Goal: Information Seeking & Learning: Learn about a topic

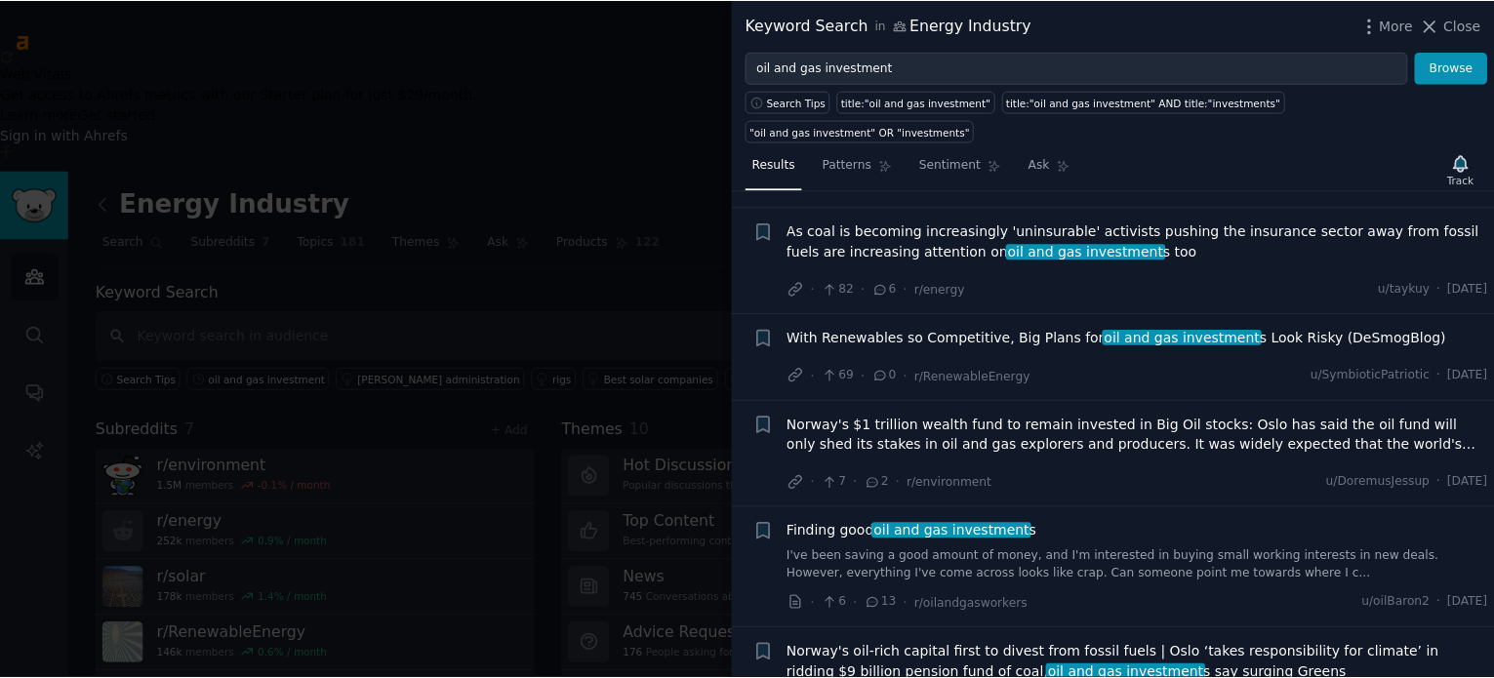
scroll to position [521, 0]
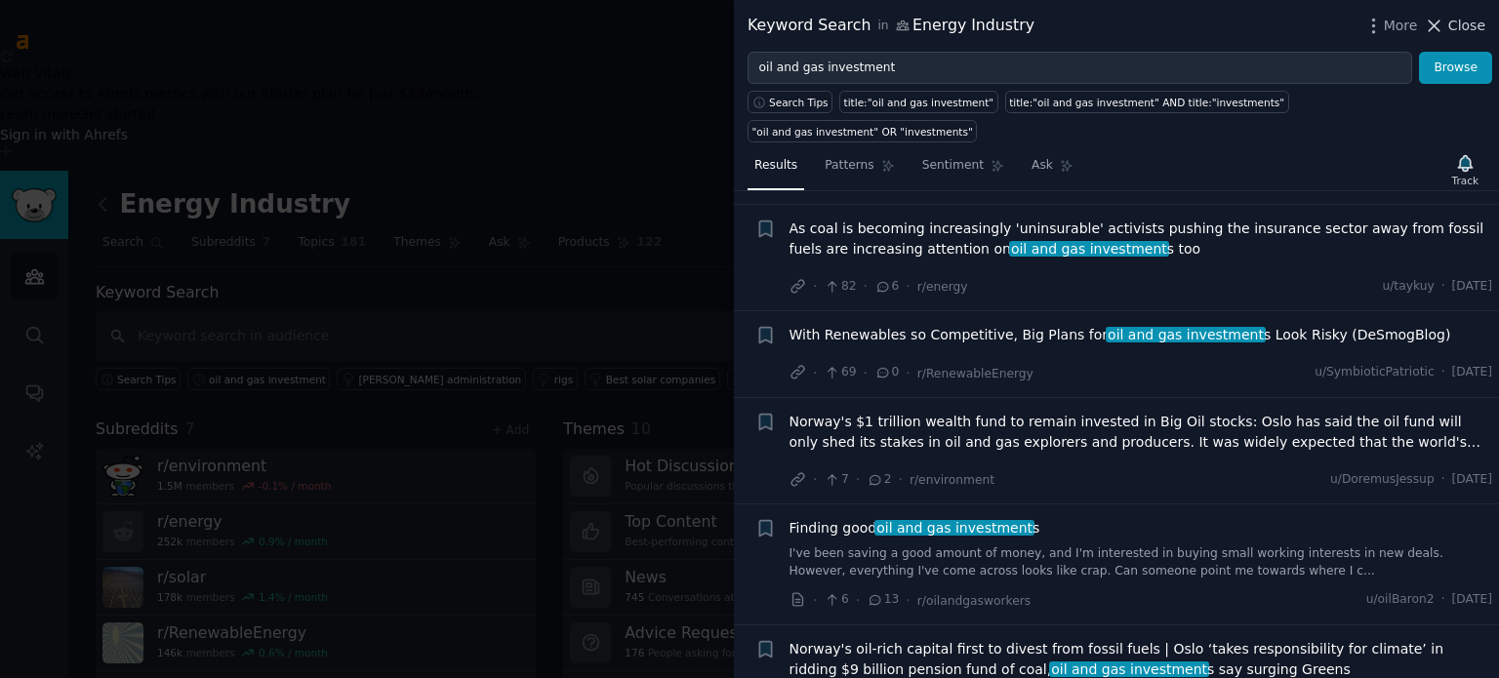
click at [1465, 29] on span "Close" at bounding box center [1466, 26] width 37 height 20
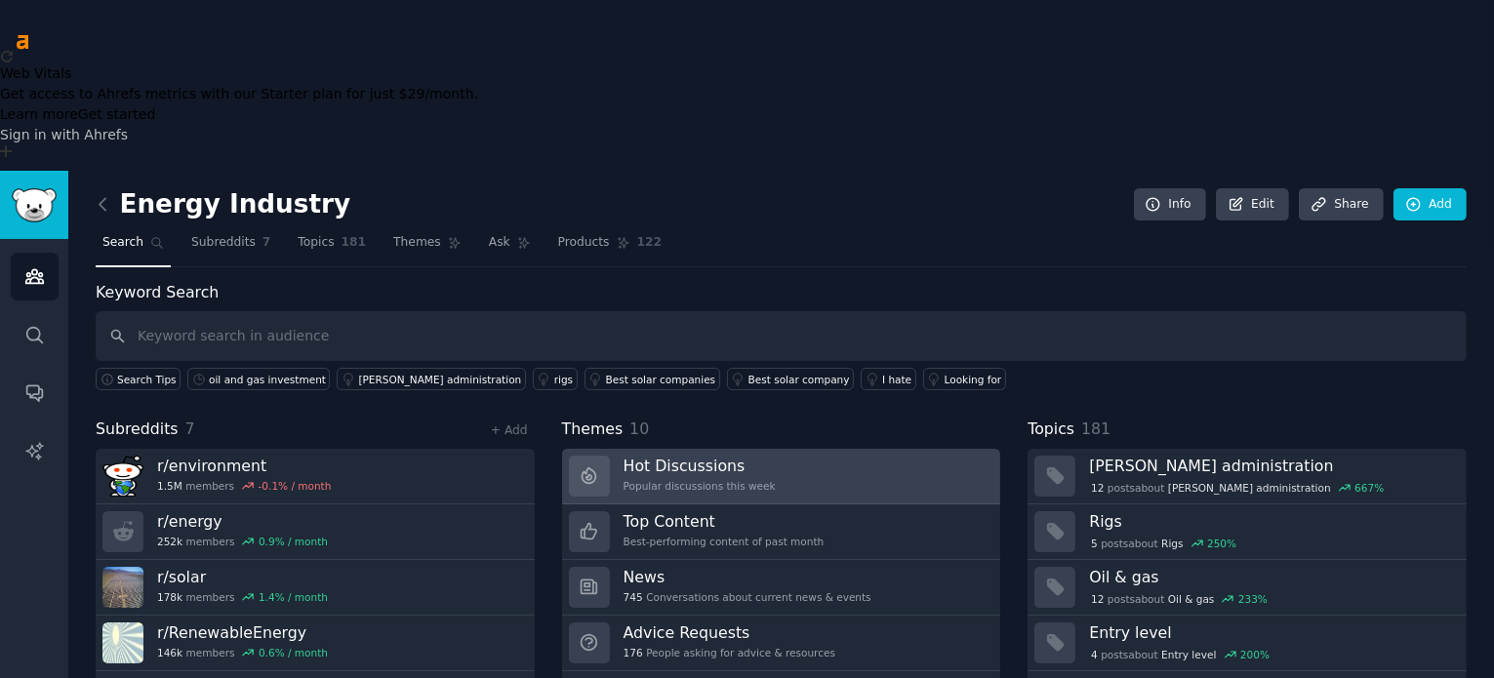
click at [644, 456] on h3 "Hot Discussions" at bounding box center [700, 466] width 152 height 20
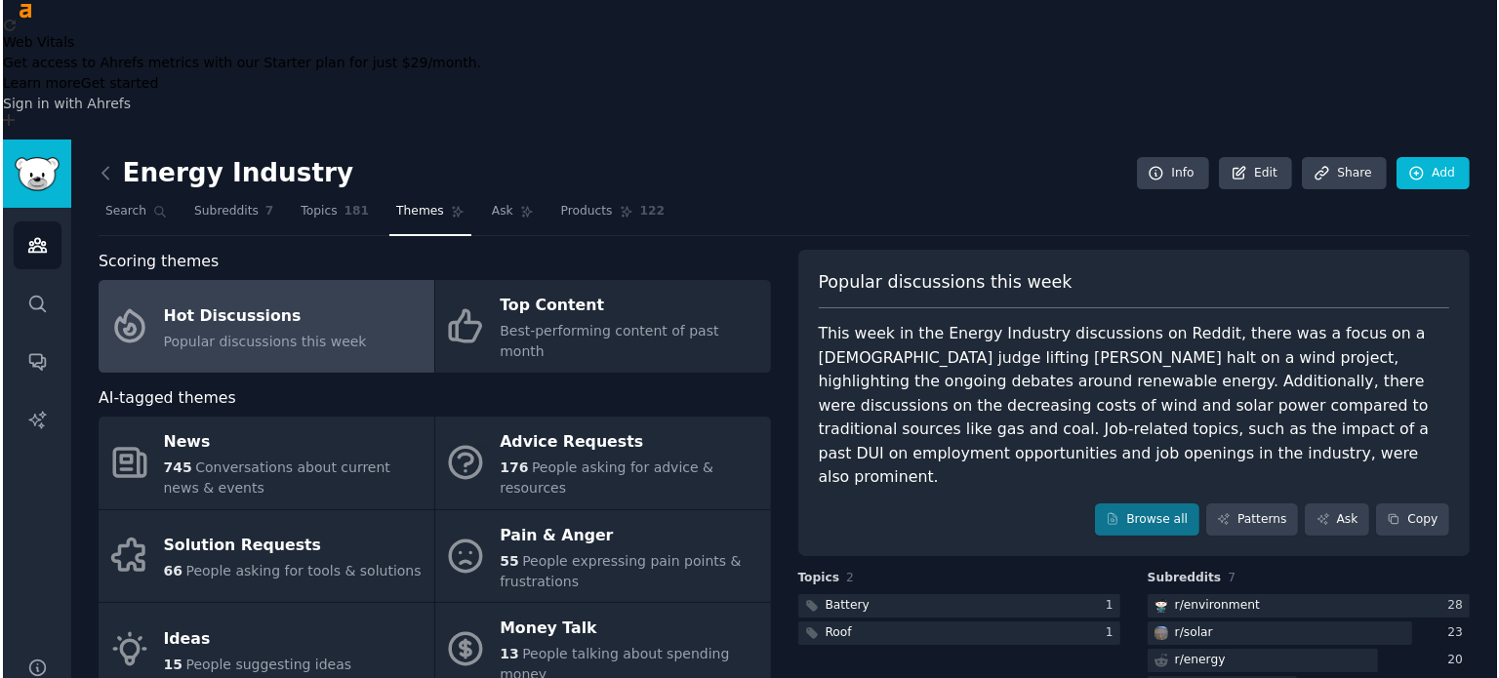
scroll to position [35, 0]
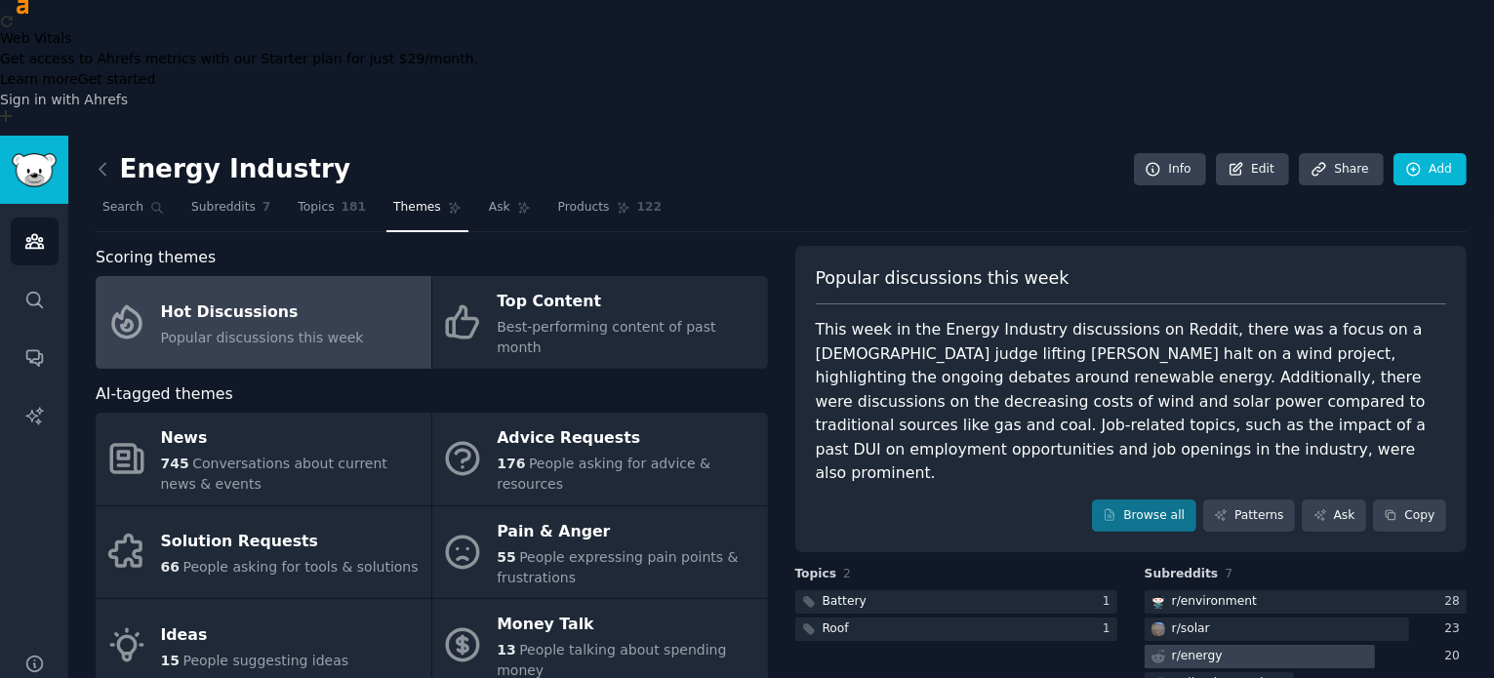
click at [1197, 648] on div "r/ energy" at bounding box center [1197, 657] width 51 height 18
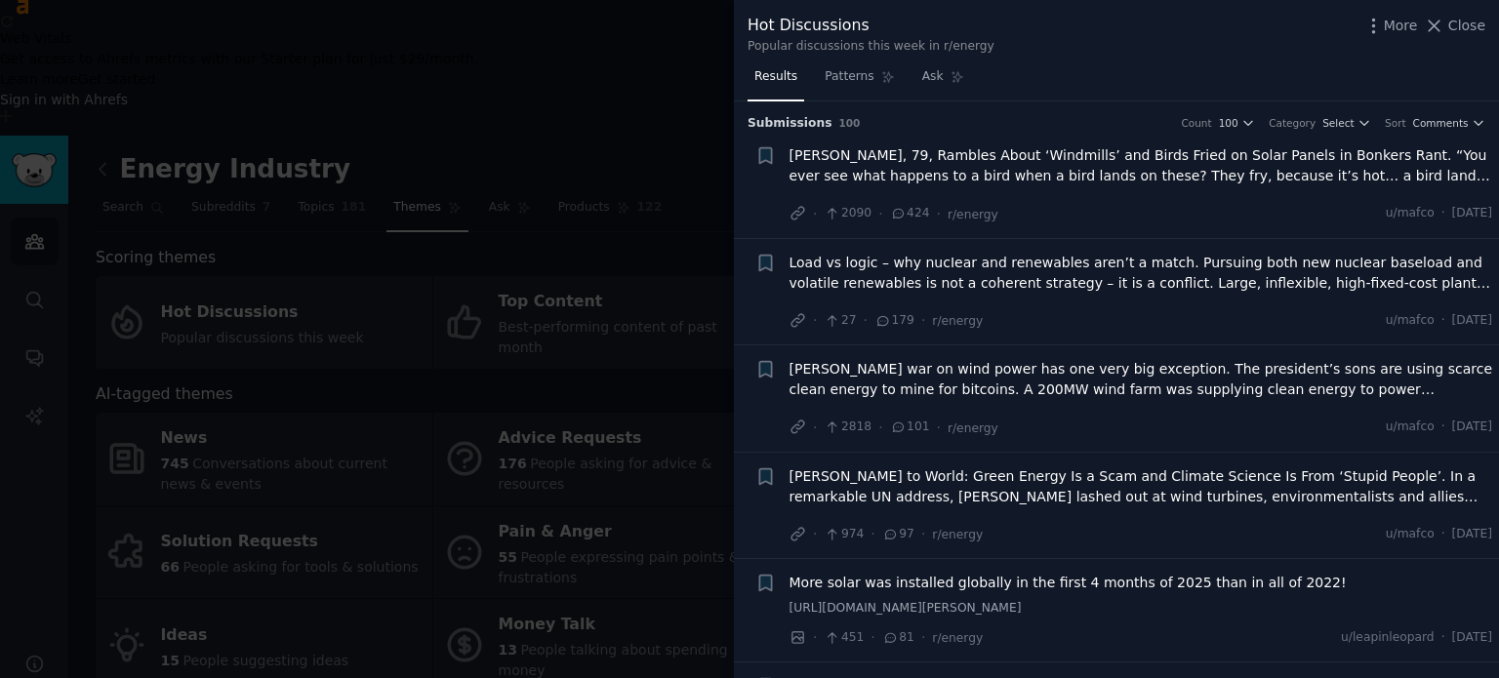
click at [699, 51] on div at bounding box center [749, 339] width 1499 height 678
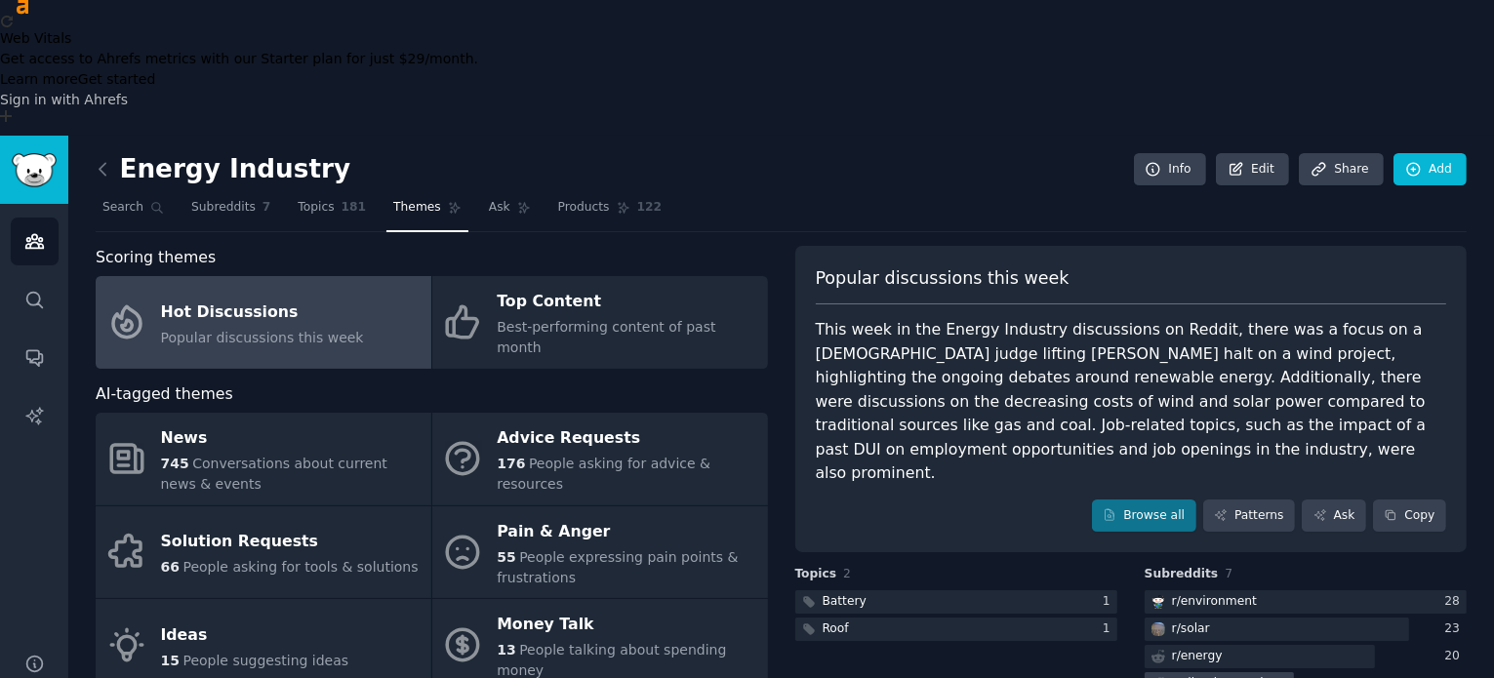
click at [1203, 675] on div "r/ oilandgasworkers" at bounding box center [1228, 684] width 113 height 18
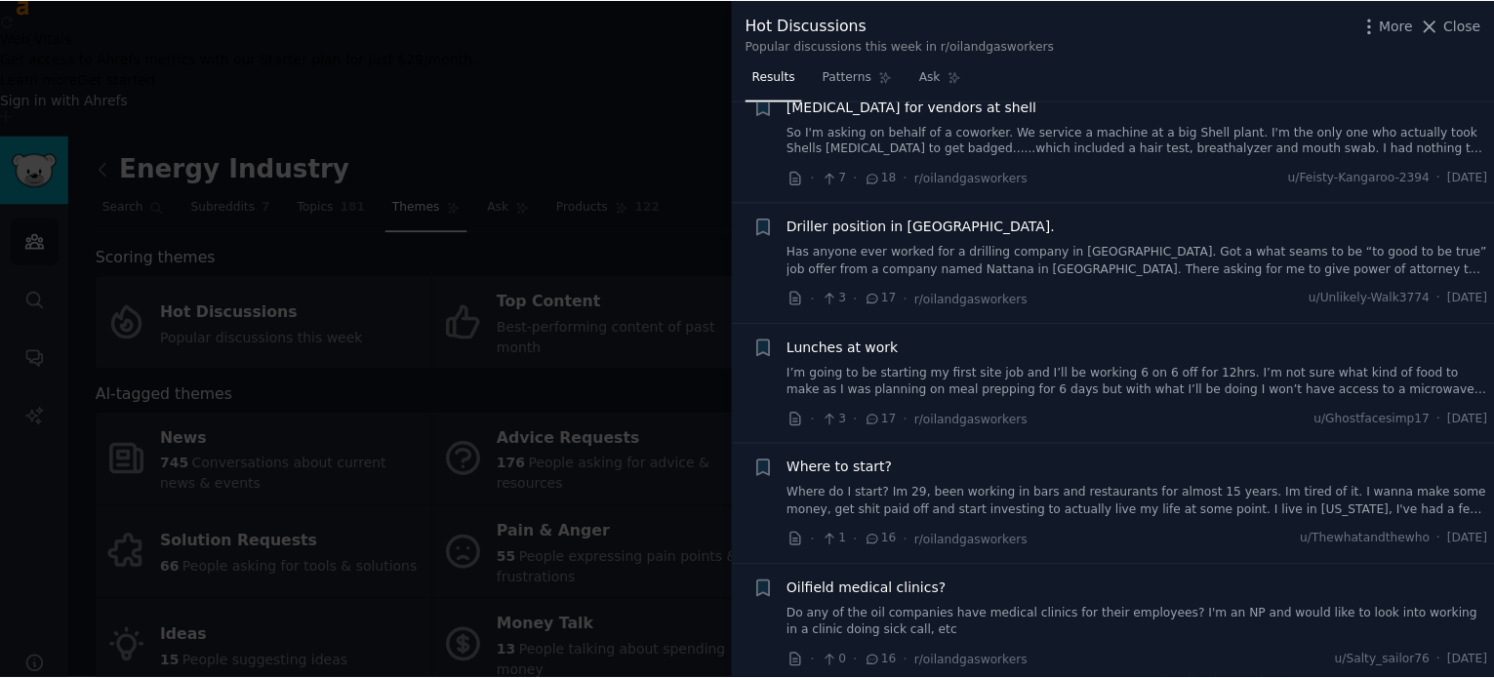
scroll to position [2138, 0]
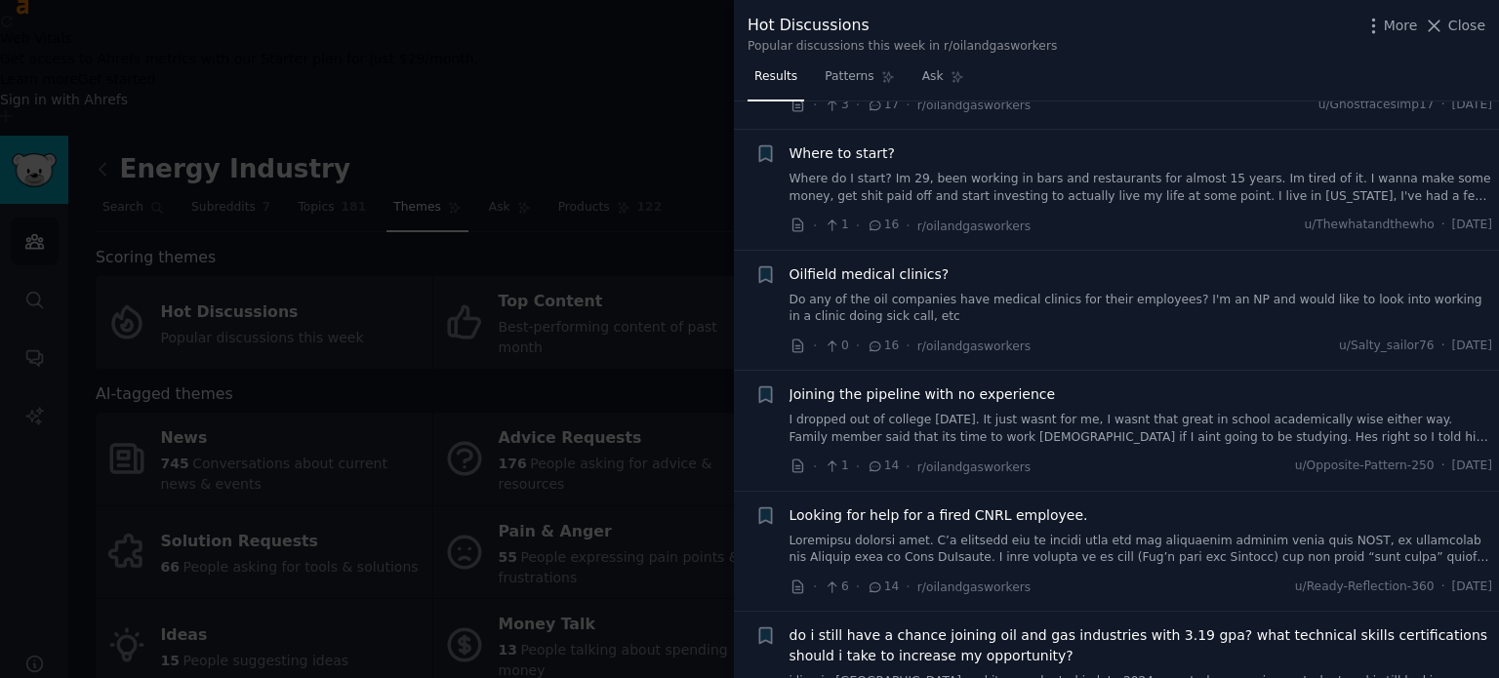
click at [664, 576] on div at bounding box center [749, 339] width 1499 height 678
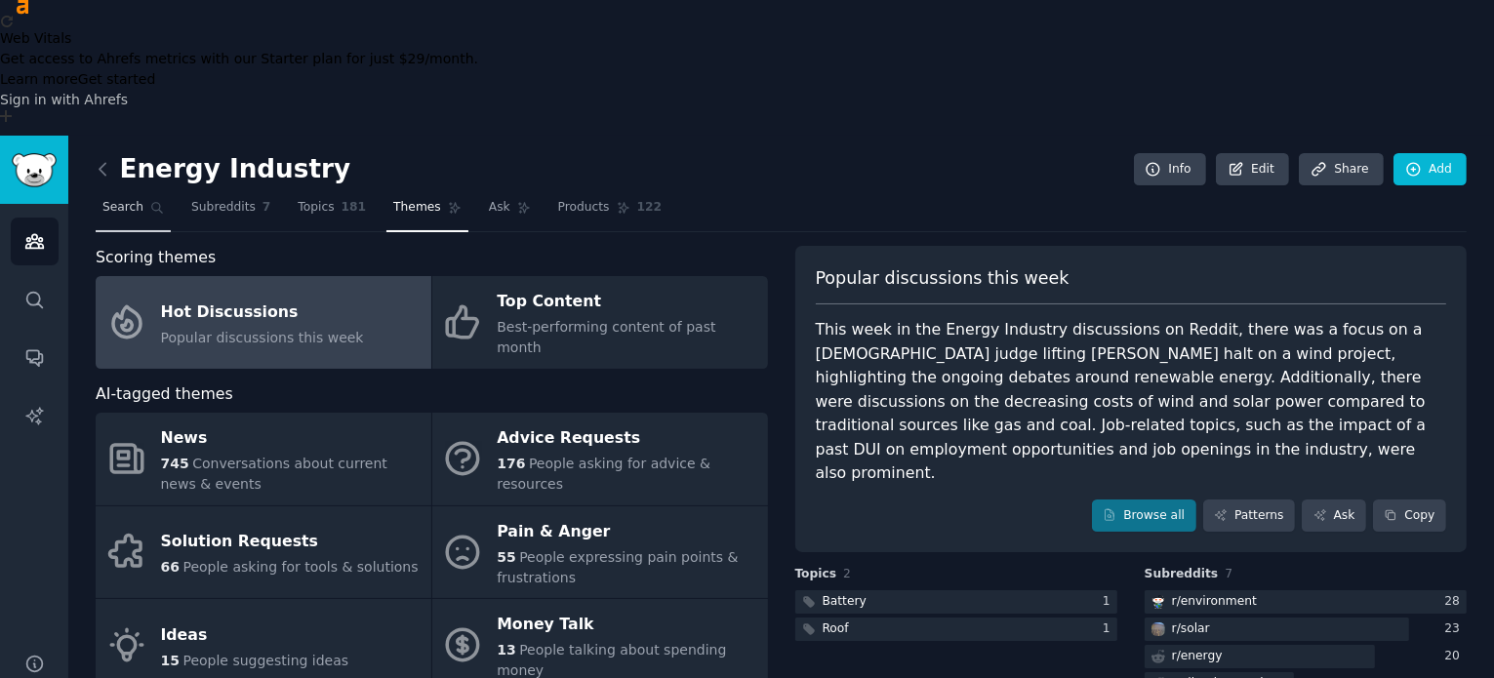
click at [140, 192] on link "Search" at bounding box center [133, 212] width 75 height 40
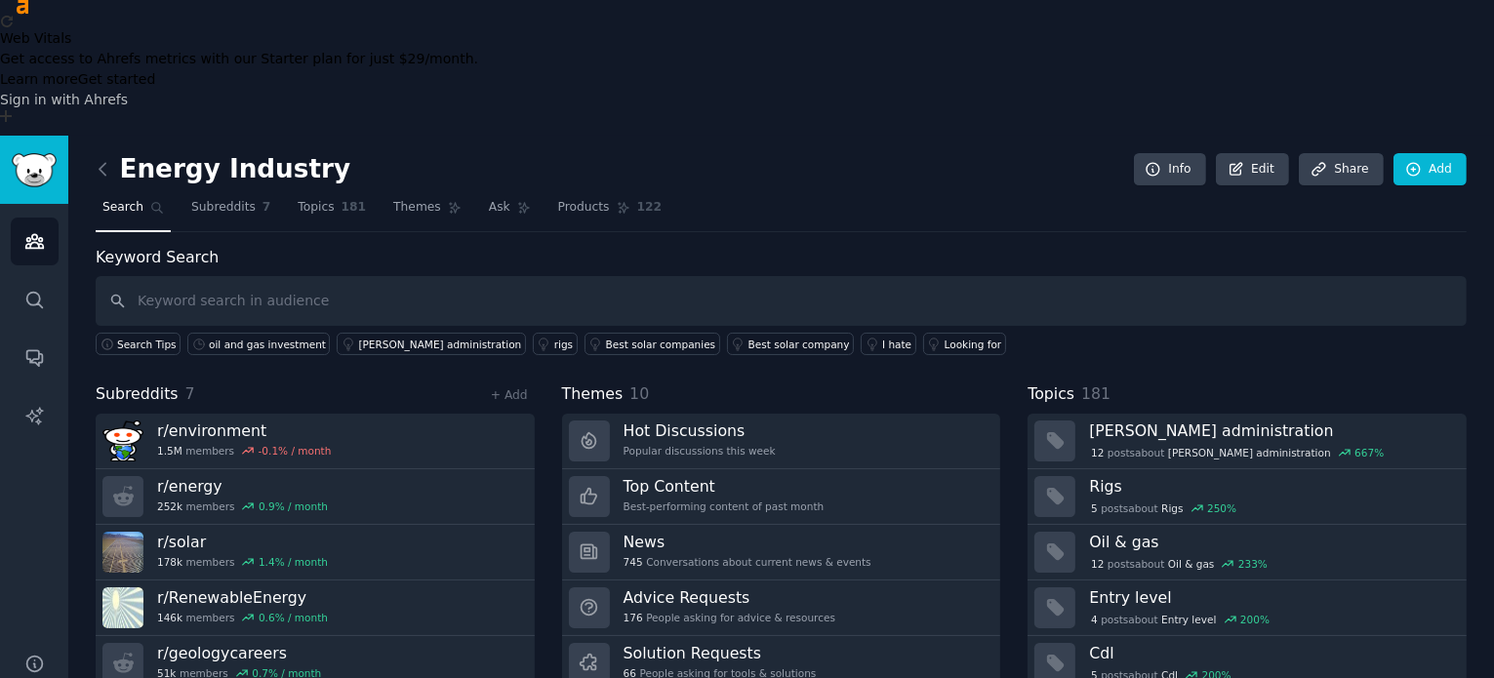
click at [187, 276] on input "text" at bounding box center [781, 301] width 1371 height 50
type input "oil and gas"
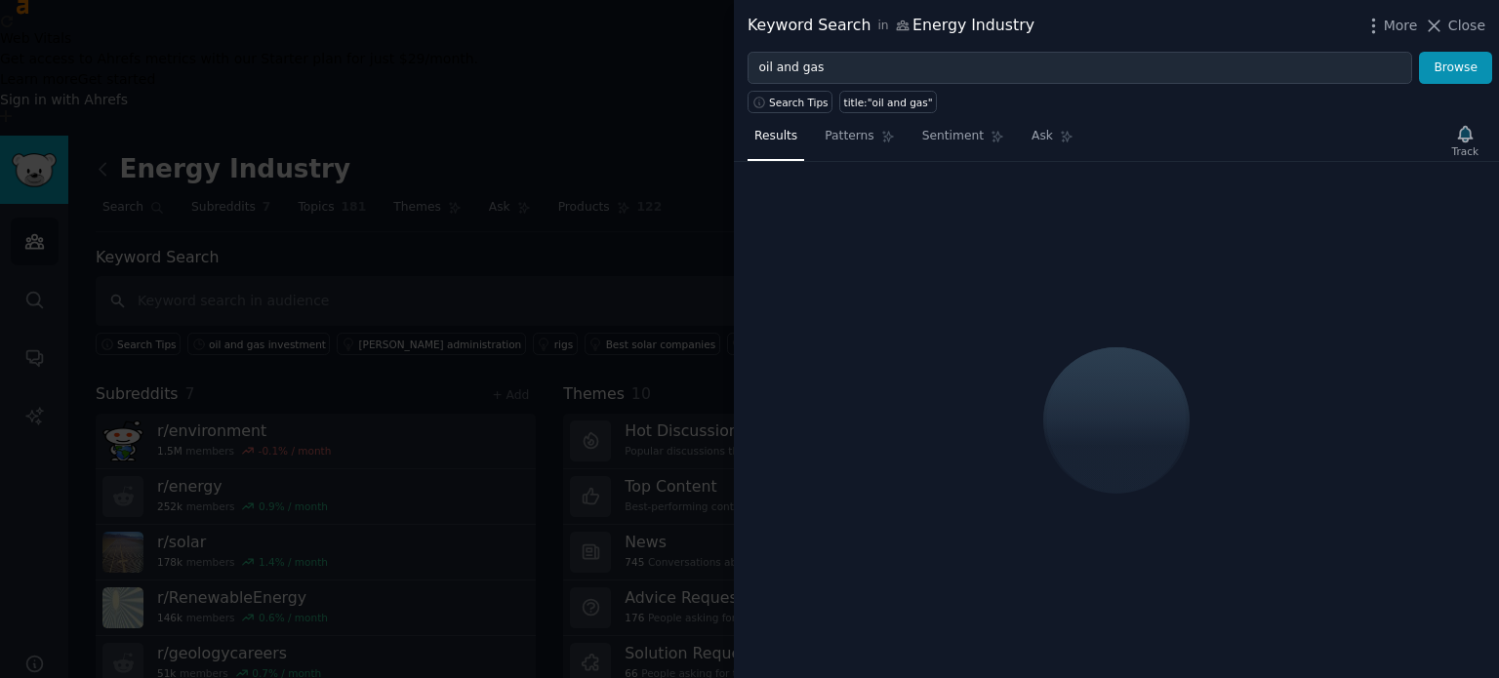
click at [1449, 22] on button "Close" at bounding box center [1454, 26] width 61 height 20
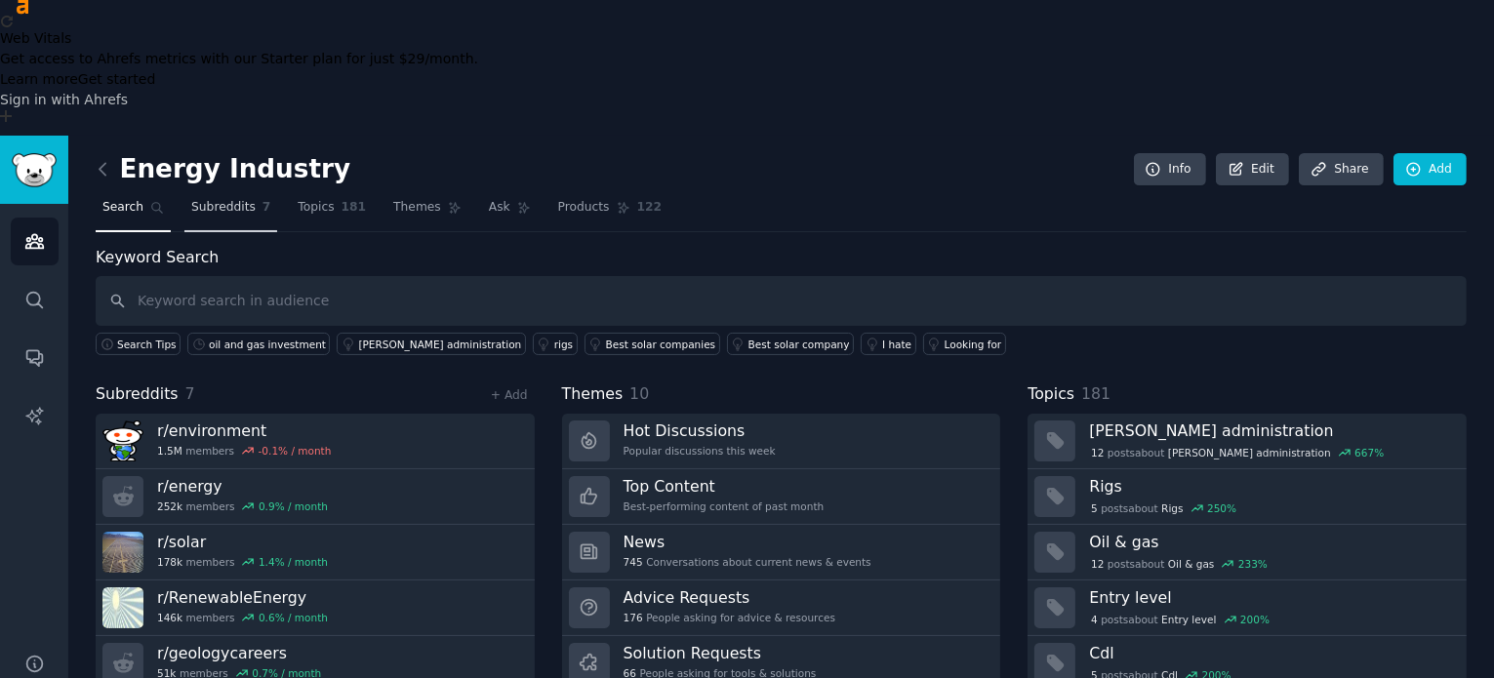
click at [184, 192] on link "Subreddits 7" at bounding box center [230, 212] width 93 height 40
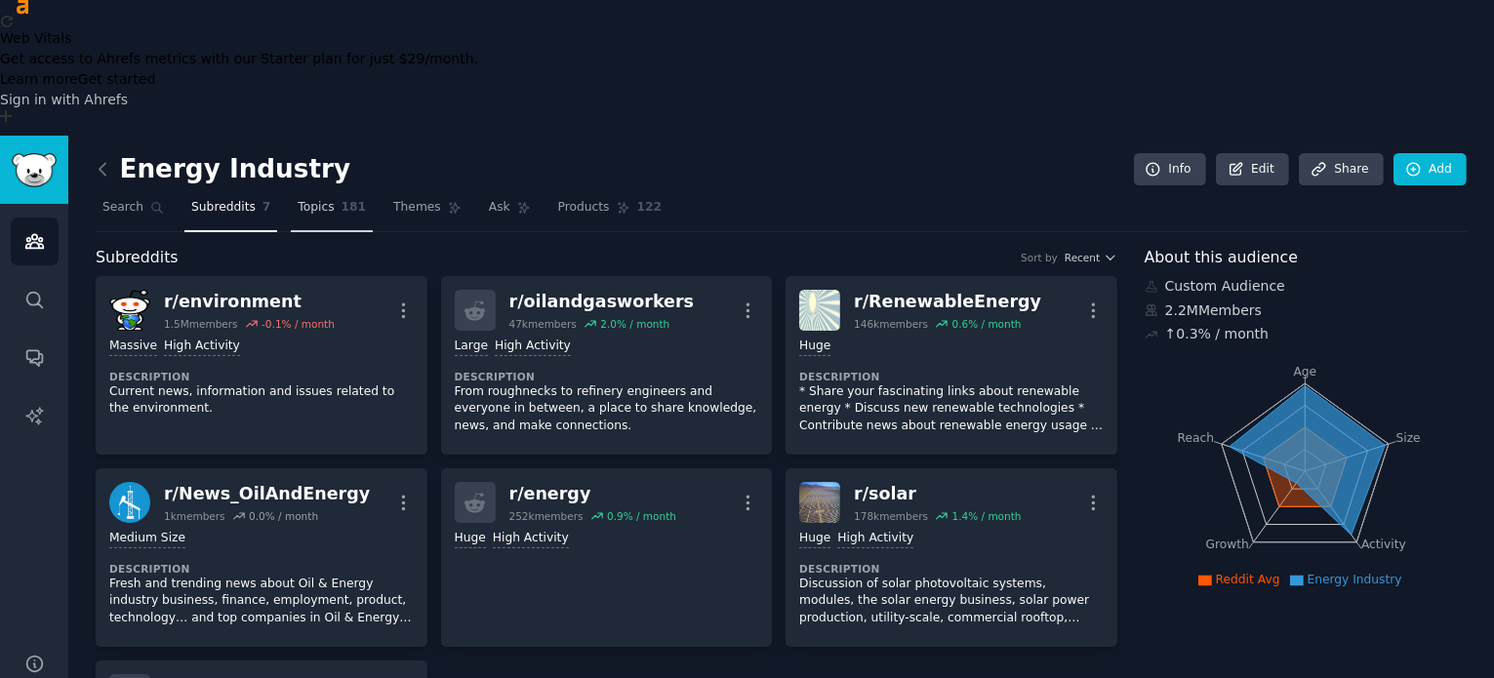
click at [314, 199] on span "Topics" at bounding box center [316, 208] width 36 height 18
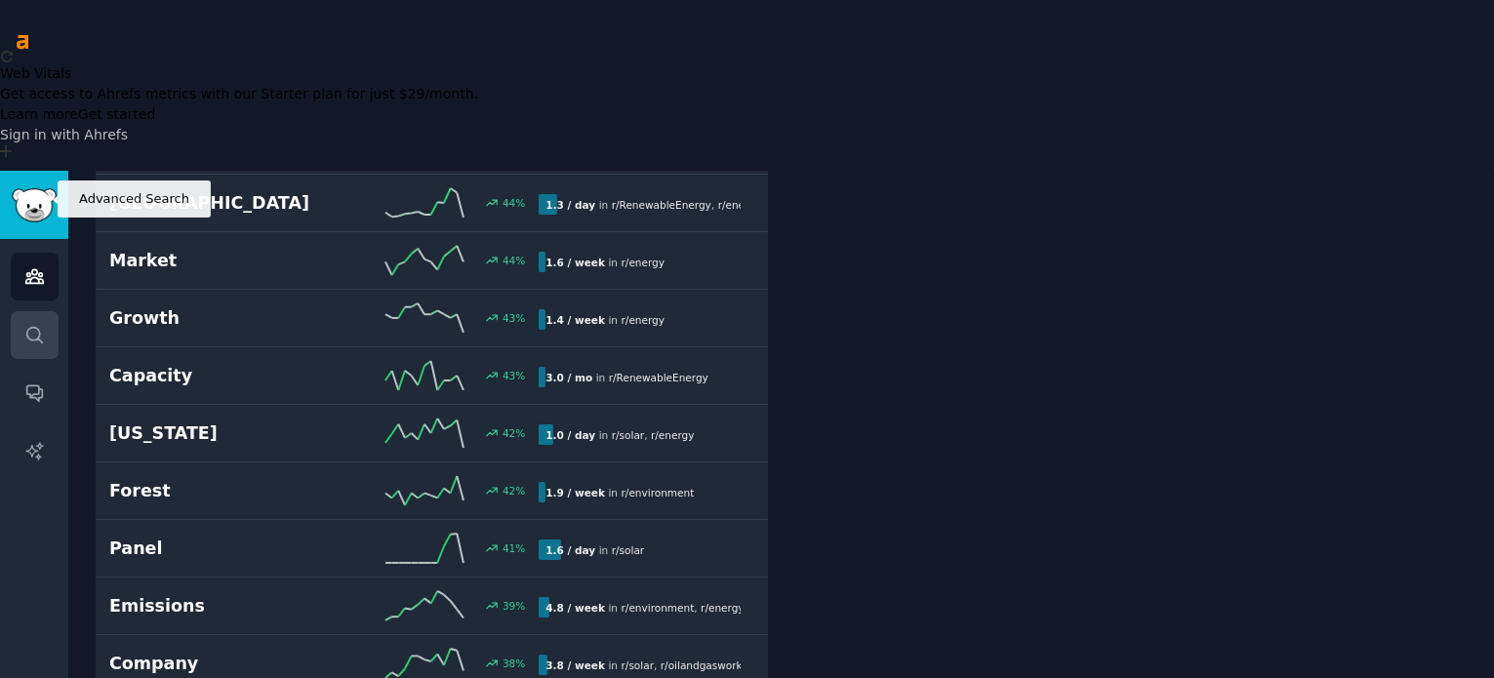
click at [31, 325] on icon "Sidebar" at bounding box center [34, 335] width 20 height 20
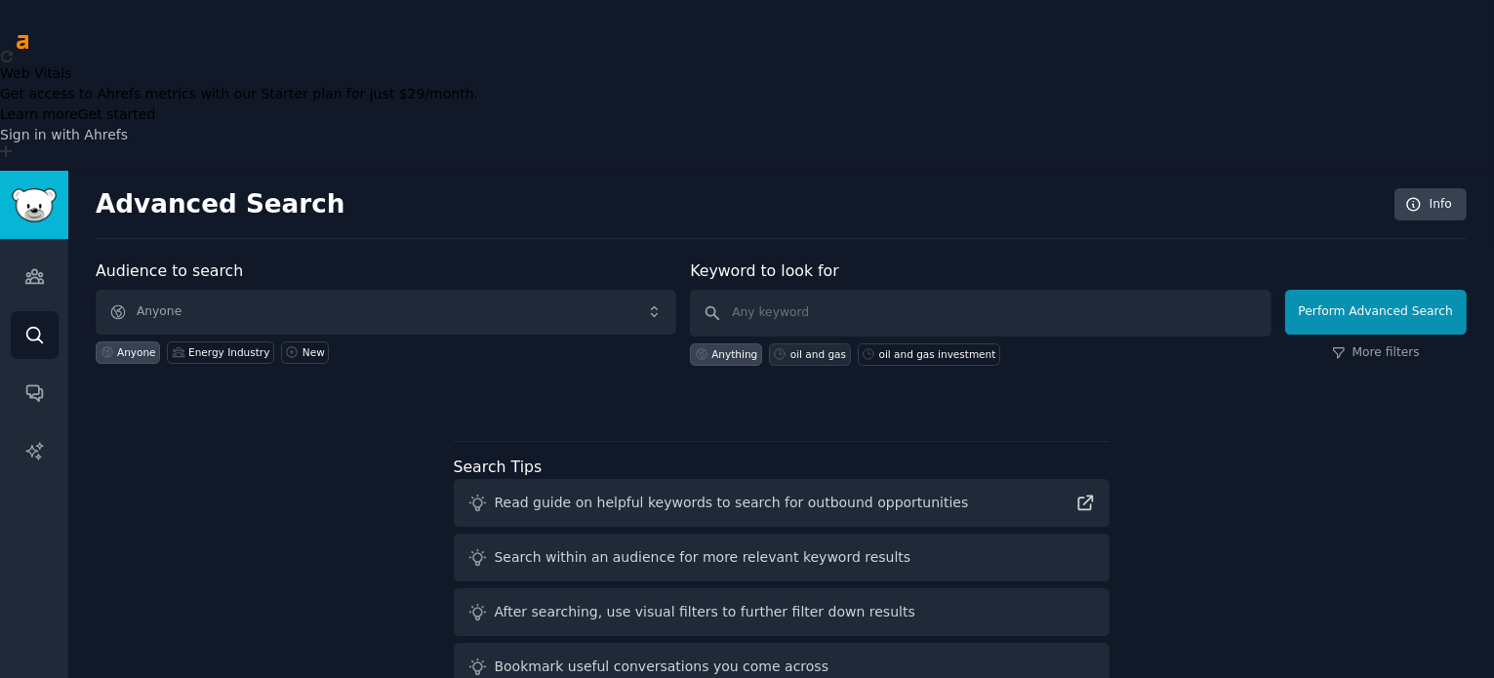
click at [839, 347] on div "oil and gas" at bounding box center [819, 354] width 56 height 14
type input "oil and gas"
click at [1337, 290] on button "Perform Advanced Search" at bounding box center [1376, 312] width 182 height 45
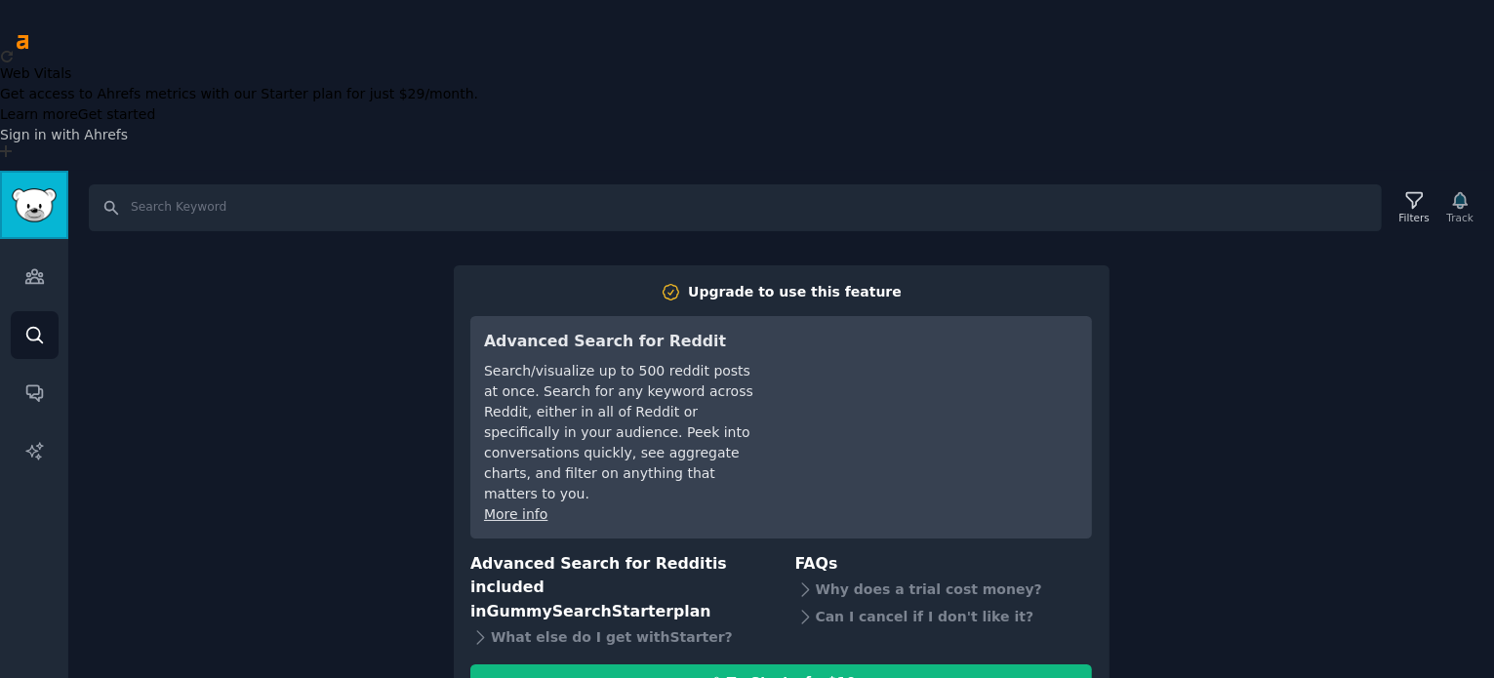
click at [30, 171] on link "Sidebar" at bounding box center [34, 205] width 68 height 68
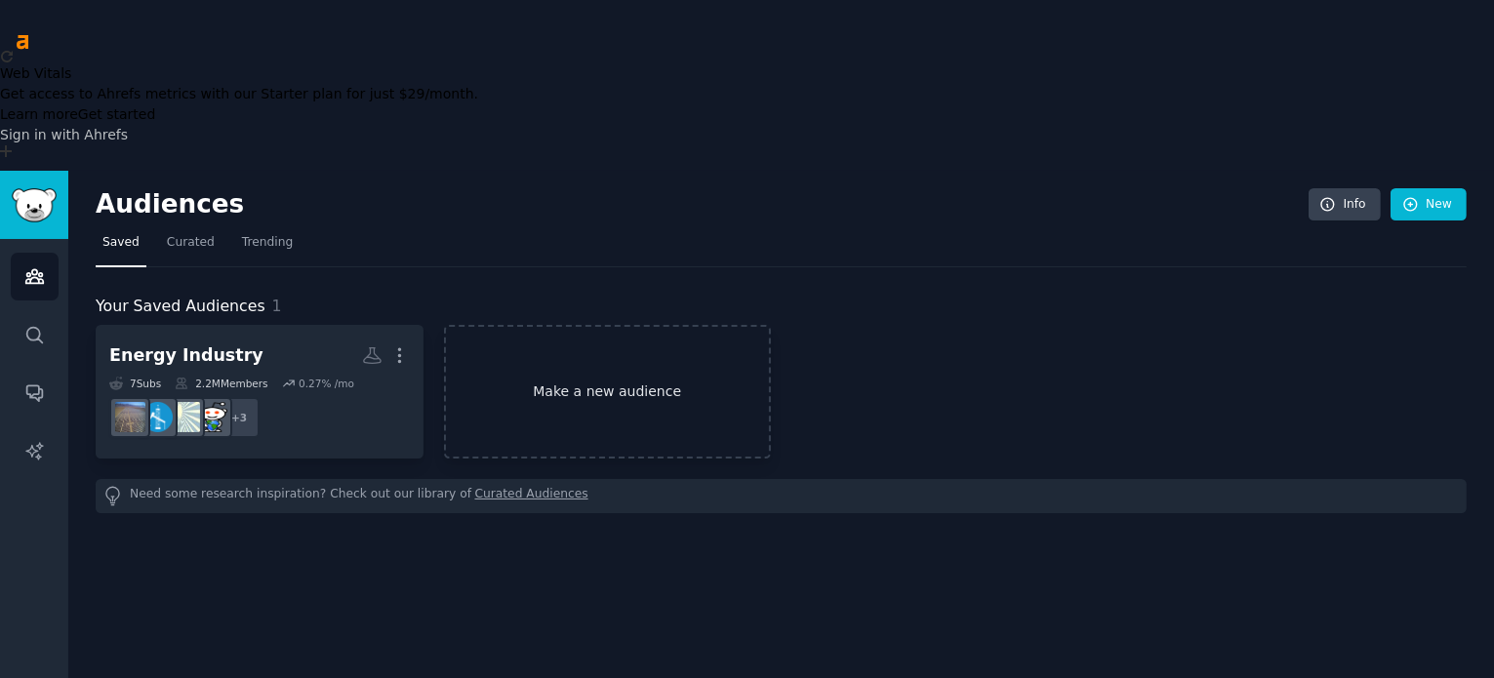
click at [590, 325] on link "Make a new audience" at bounding box center [608, 392] width 328 height 134
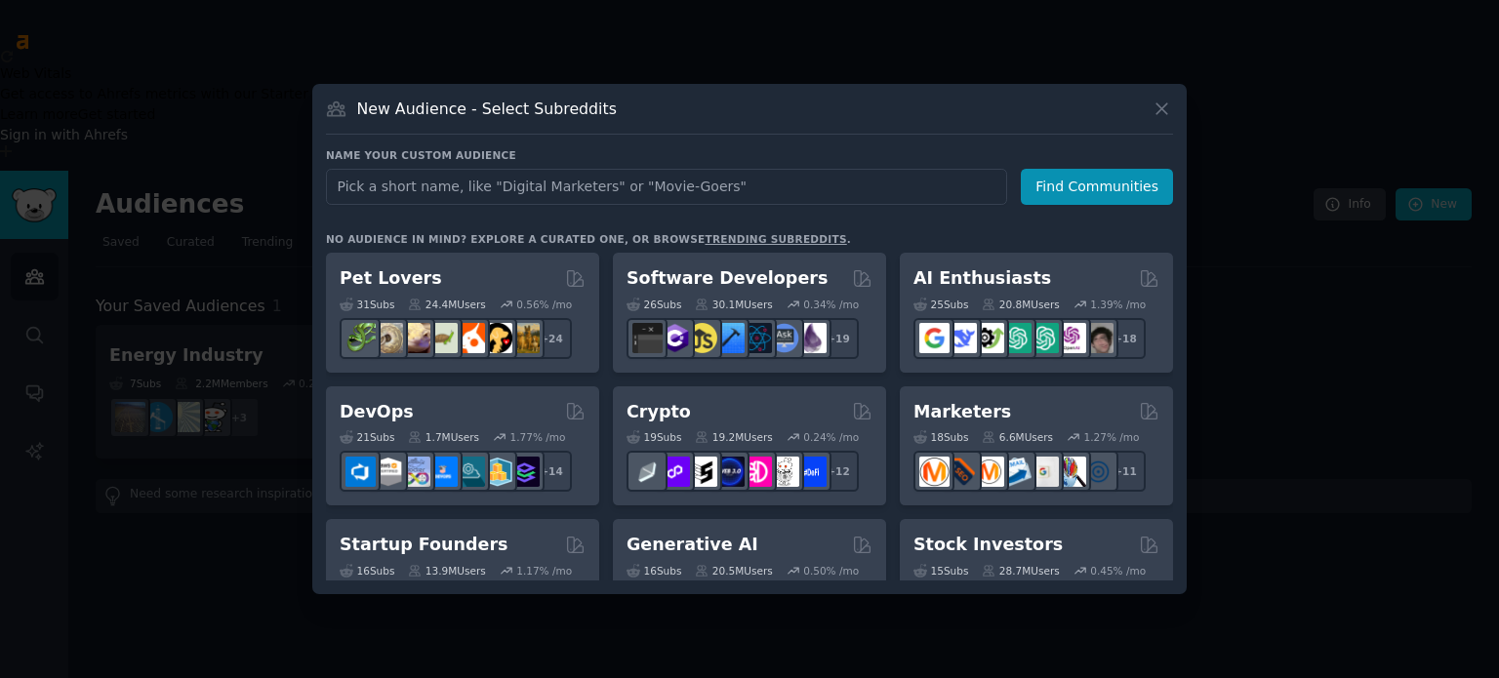
click at [486, 186] on input "text" at bounding box center [666, 187] width 681 height 36
type input "oil and gas"
click at [1142, 190] on button "Find Communities" at bounding box center [1097, 187] width 152 height 36
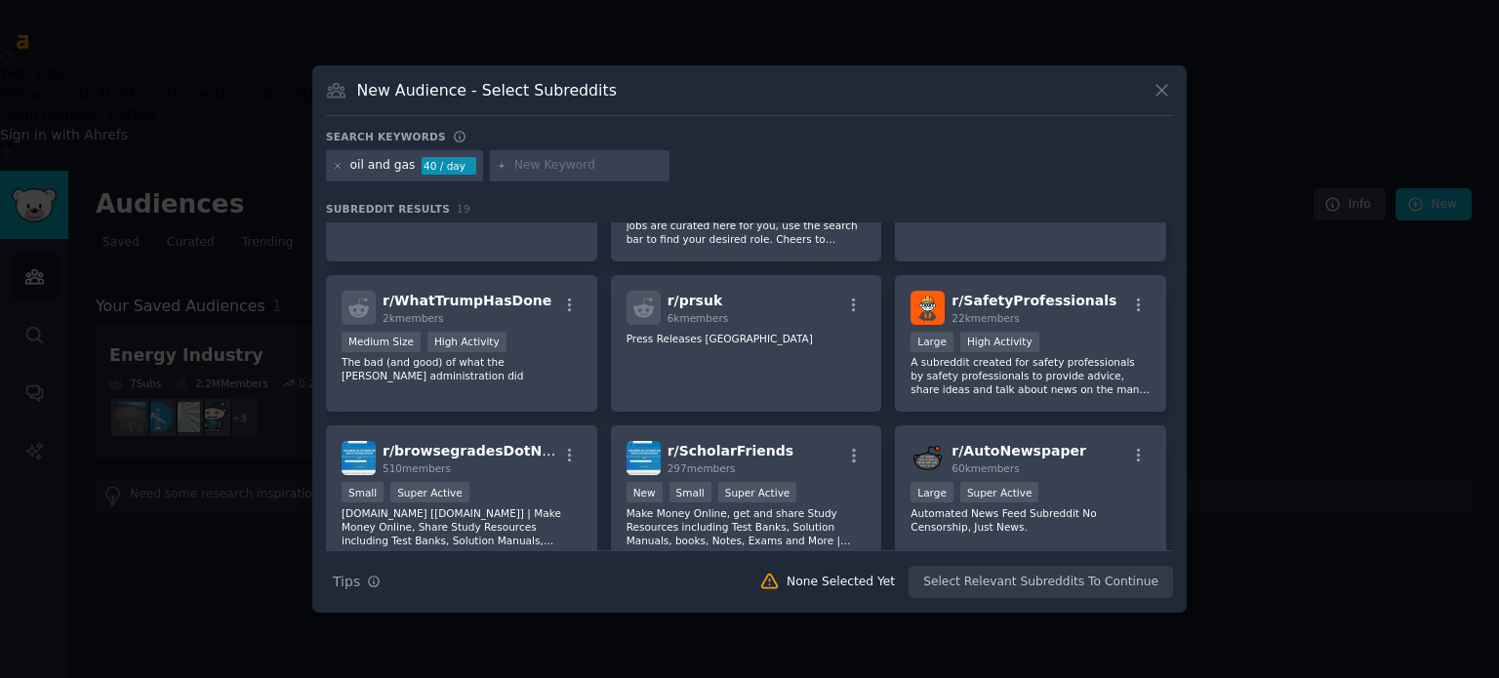
scroll to position [534, 0]
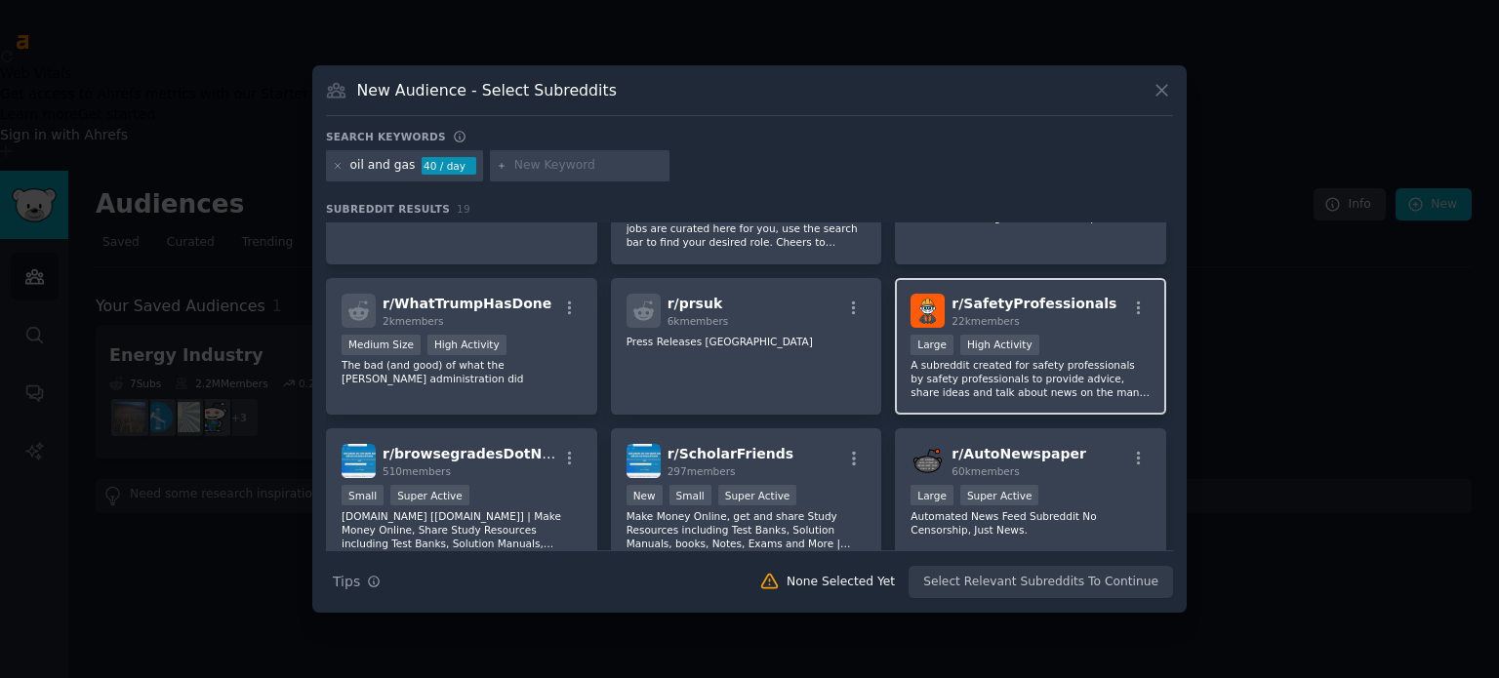
click at [1101, 360] on p "A subreddit created for safety professionals by safety professionals to provide…" at bounding box center [1031, 378] width 240 height 41
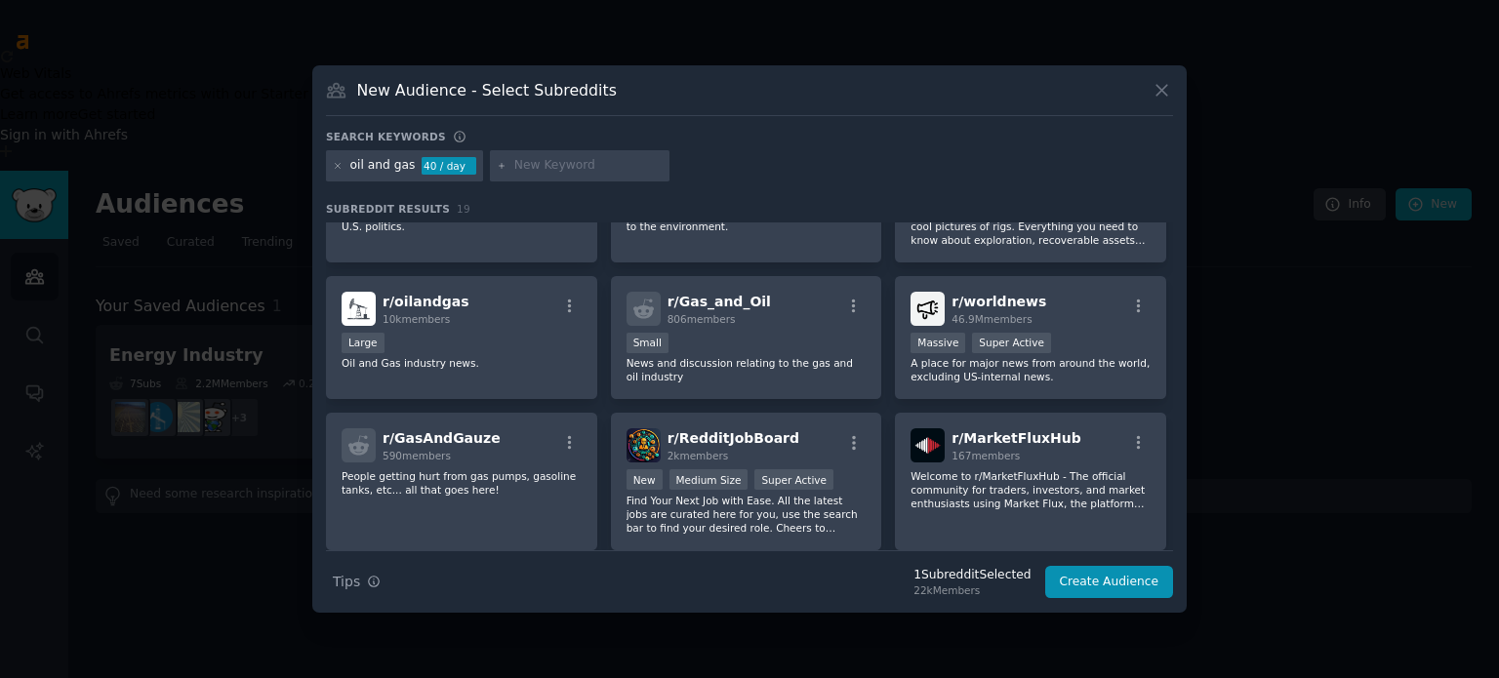
scroll to position [226, 0]
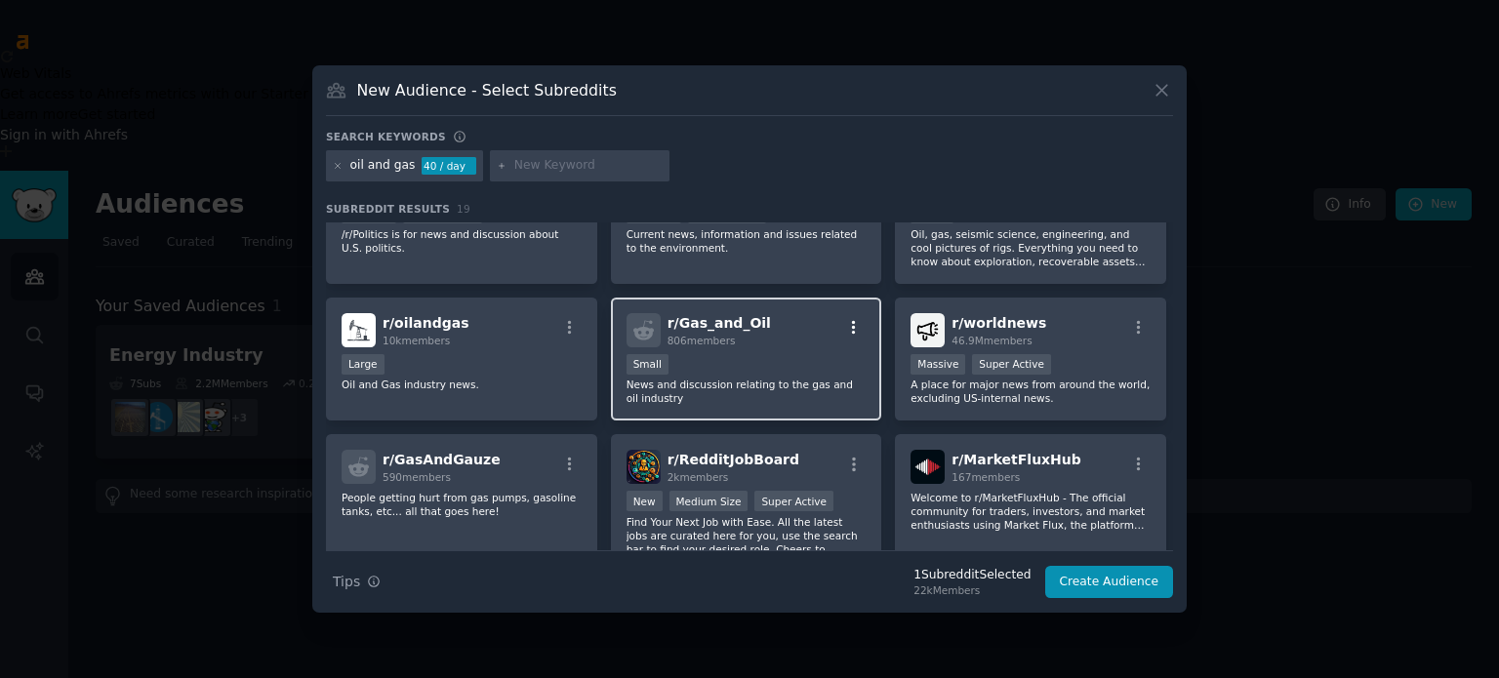
click at [842, 320] on button "button" at bounding box center [854, 328] width 24 height 18
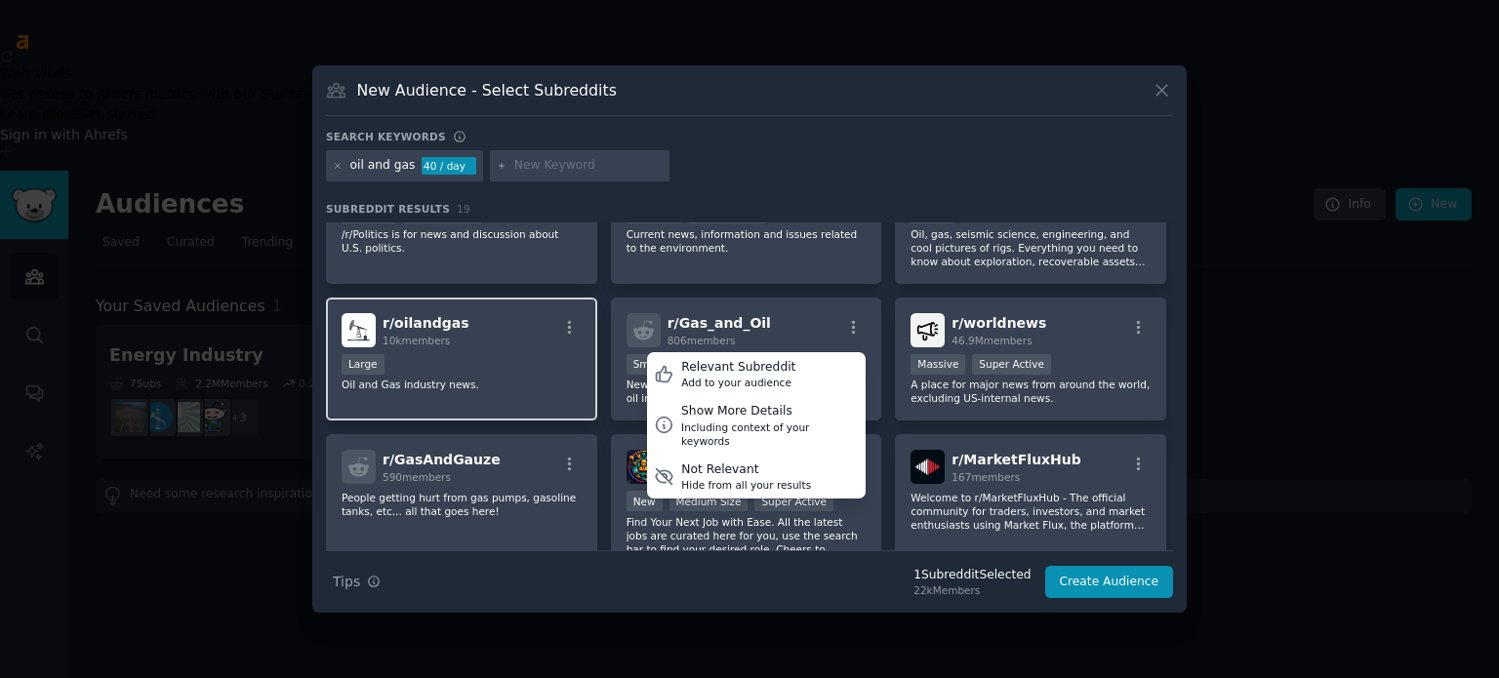
click at [577, 313] on div "r/ oilandgas 10k members" at bounding box center [462, 330] width 240 height 34
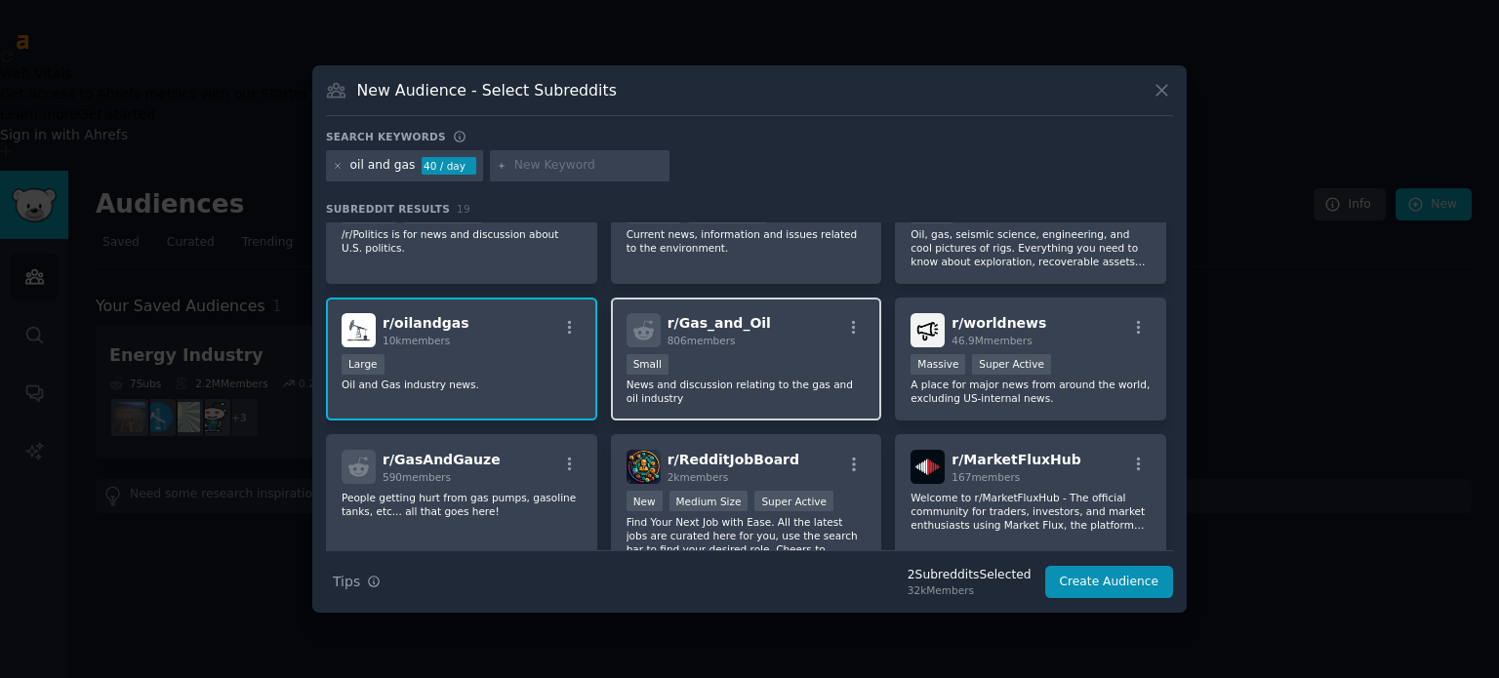
click at [831, 346] on div "r/ Gas_and_Oil 806 members Small News and discussion relating to the gas and oi…" at bounding box center [746, 360] width 271 height 124
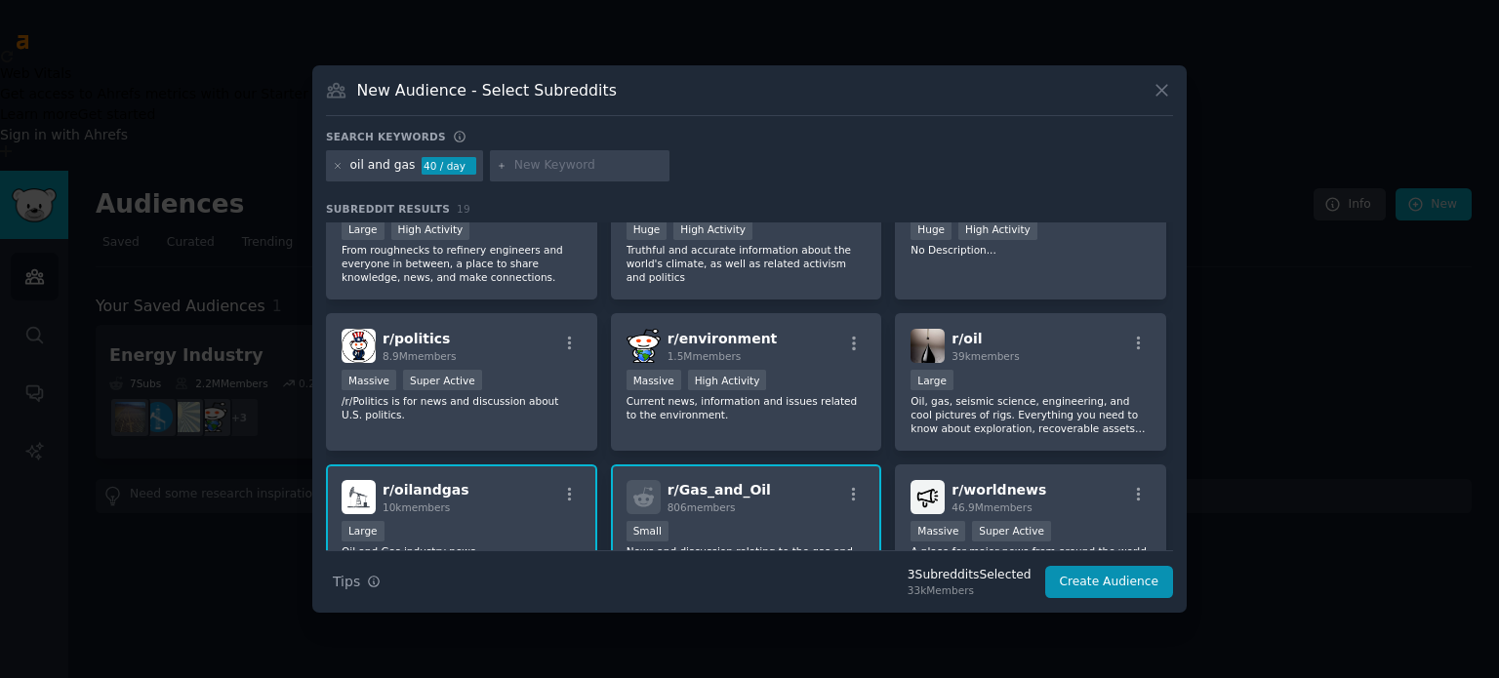
scroll to position [35, 0]
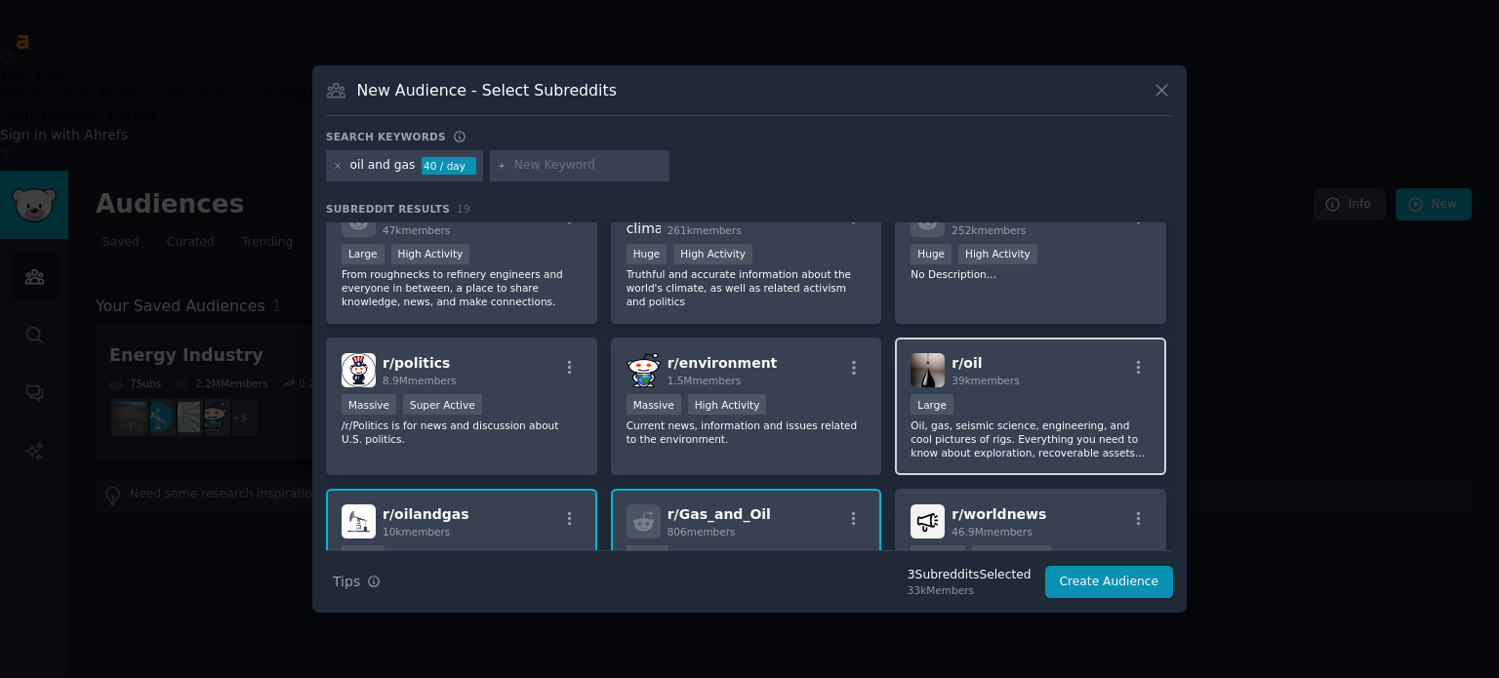
click at [1069, 359] on div "r/ oil 39k members" at bounding box center [1031, 370] width 240 height 34
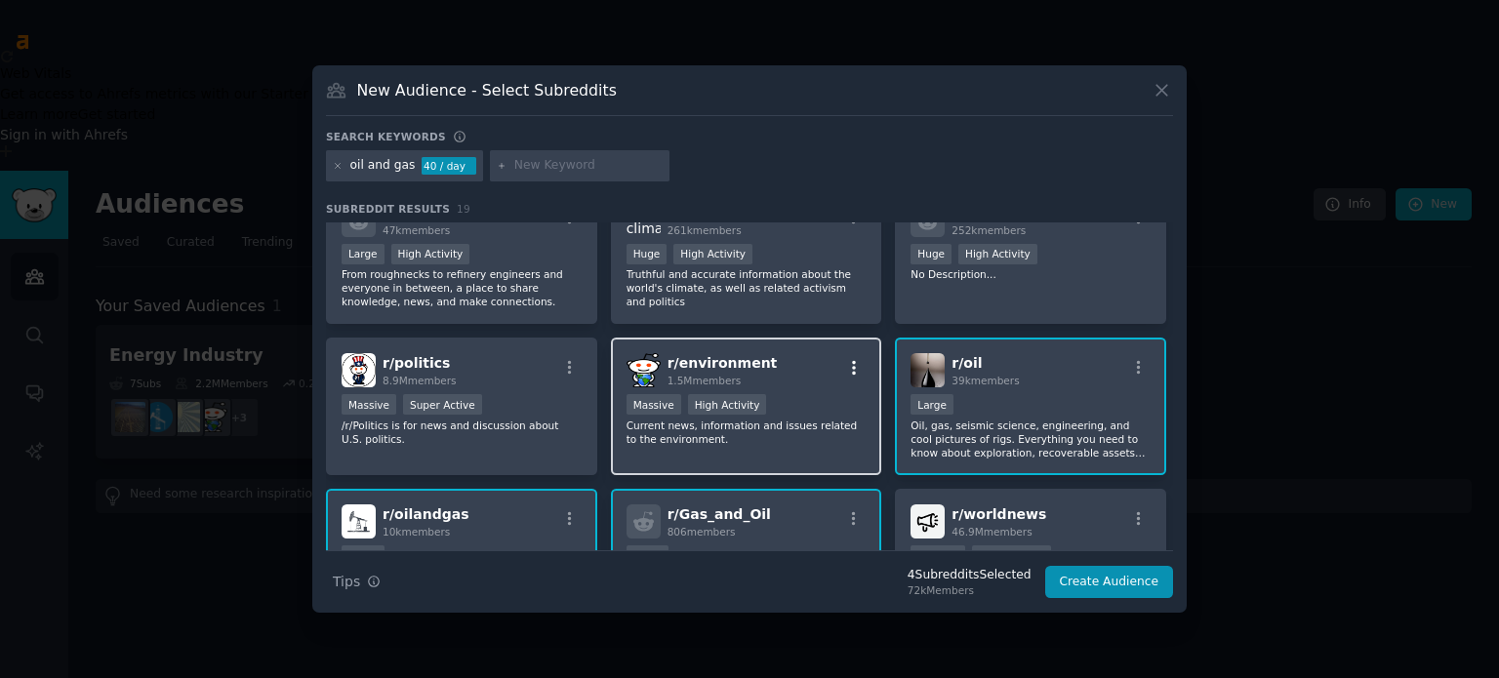
click at [858, 372] on icon "button" at bounding box center [854, 368] width 18 height 18
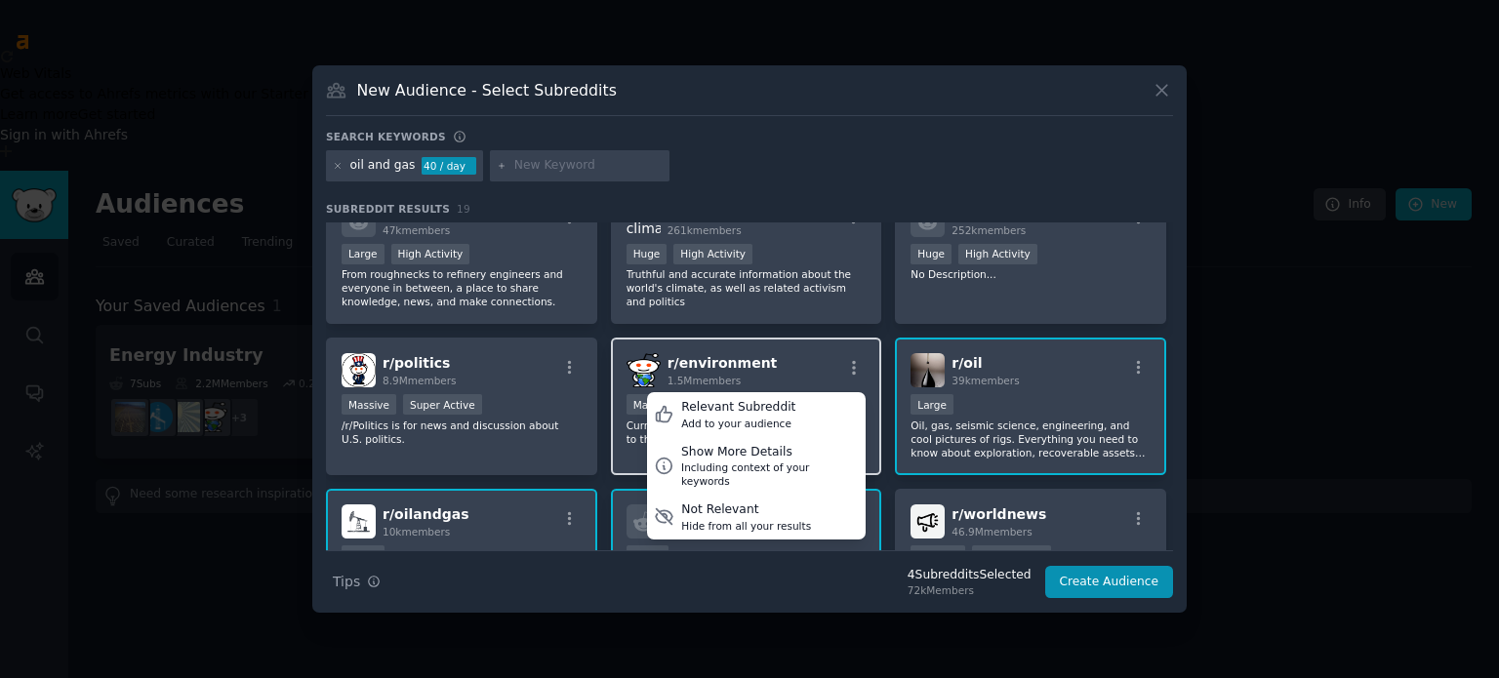
click at [749, 356] on span "r/ environment" at bounding box center [723, 363] width 110 height 16
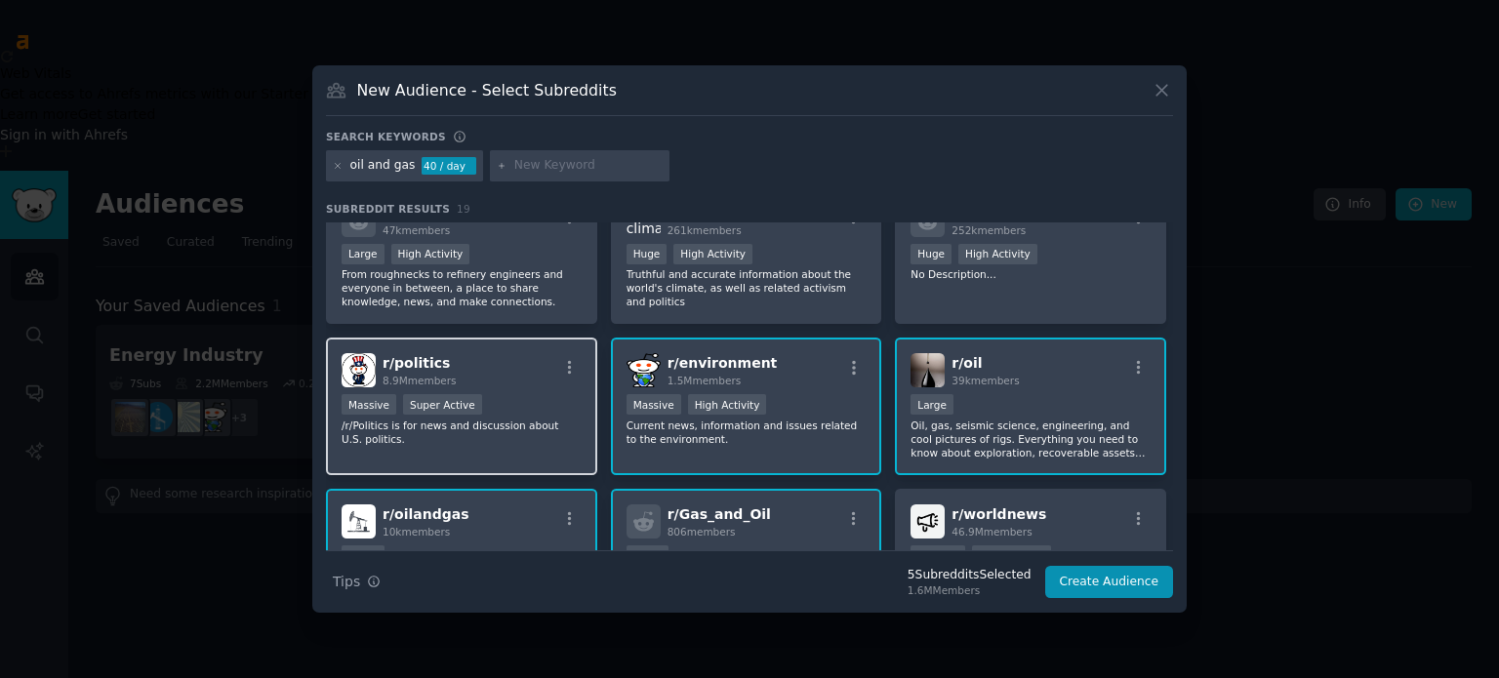
click at [521, 366] on div "r/ politics 8.9M members" at bounding box center [462, 370] width 240 height 34
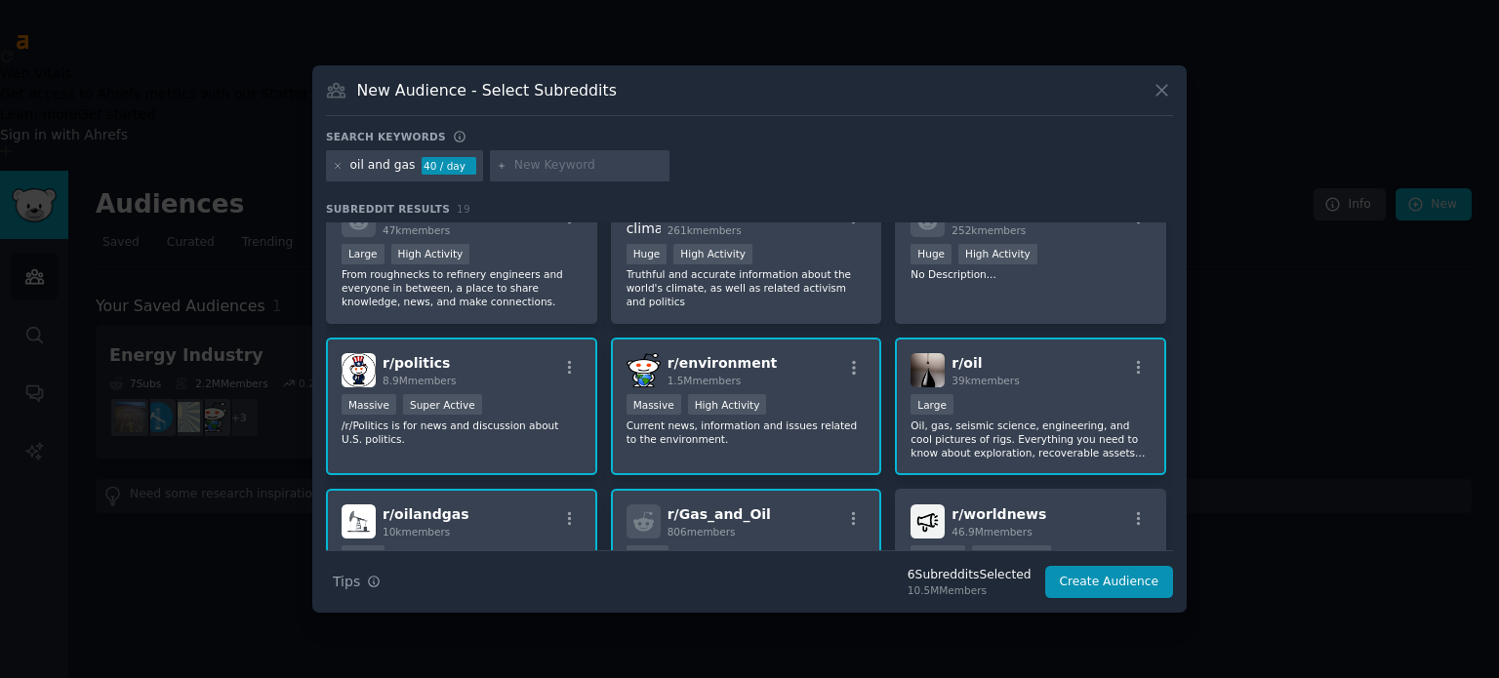
click at [521, 366] on div "r/ politics 8.9M members" at bounding box center [462, 370] width 240 height 34
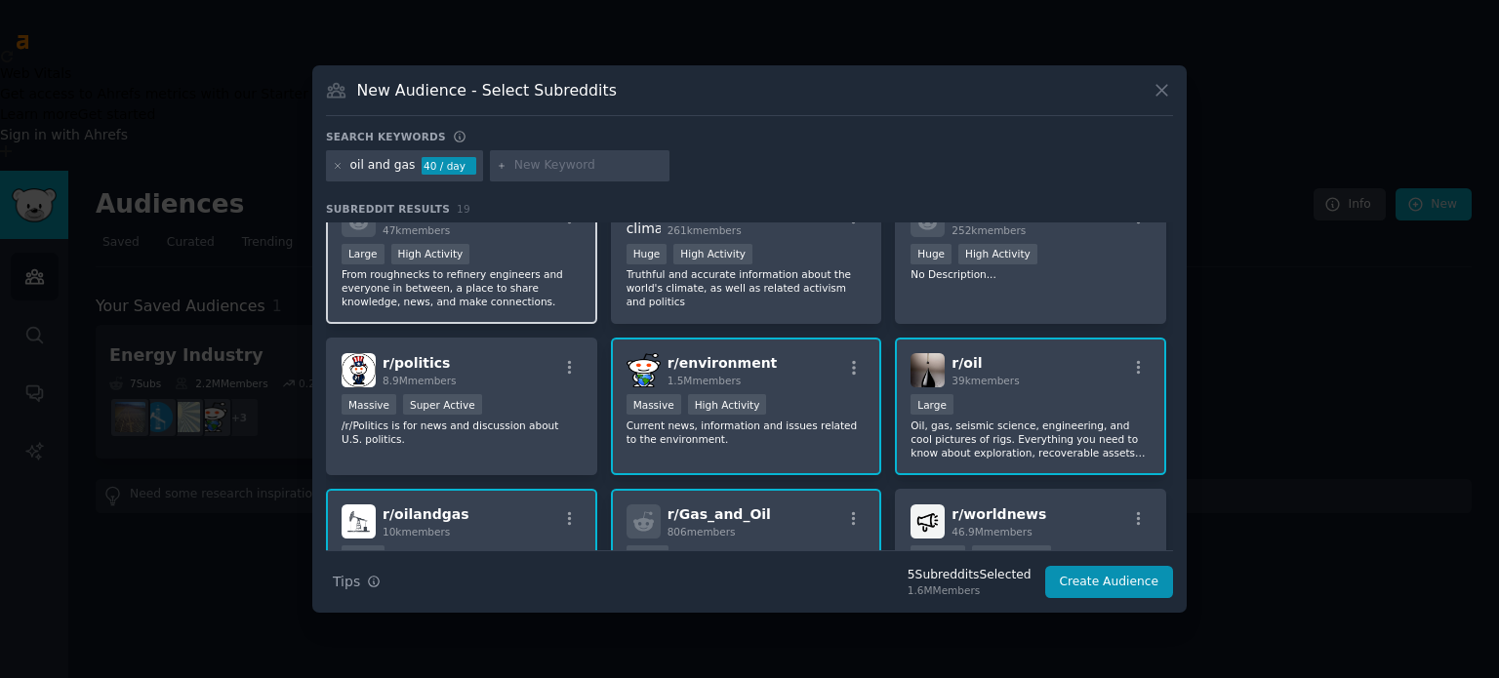
click at [559, 239] on div "r/ oilandgasworkers 47k members Large High Activity From roughnecks to refinery…" at bounding box center [461, 256] width 271 height 138
click at [794, 236] on div "r/ climate 261k members" at bounding box center [747, 220] width 240 height 34
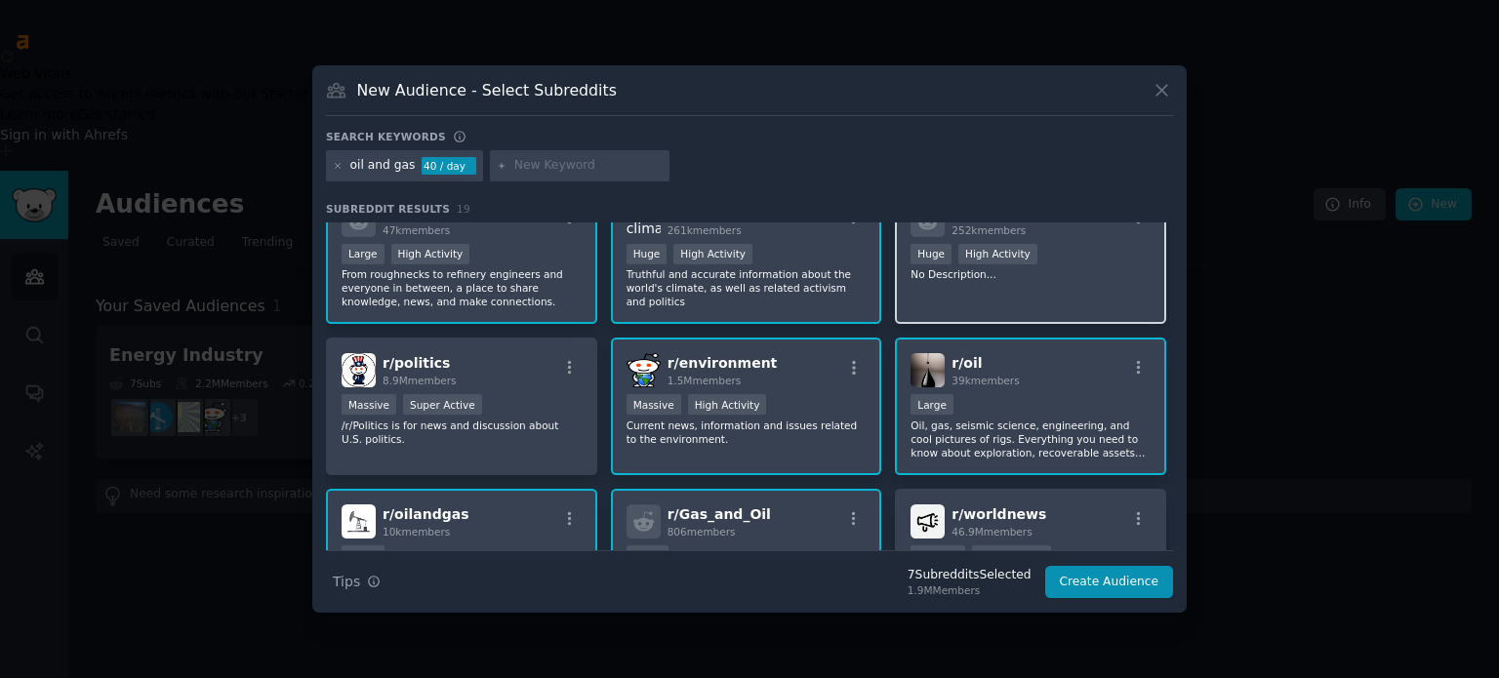
click at [1057, 261] on div ">= 80th percentile for submissions / day Huge High Activity" at bounding box center [1031, 256] width 240 height 24
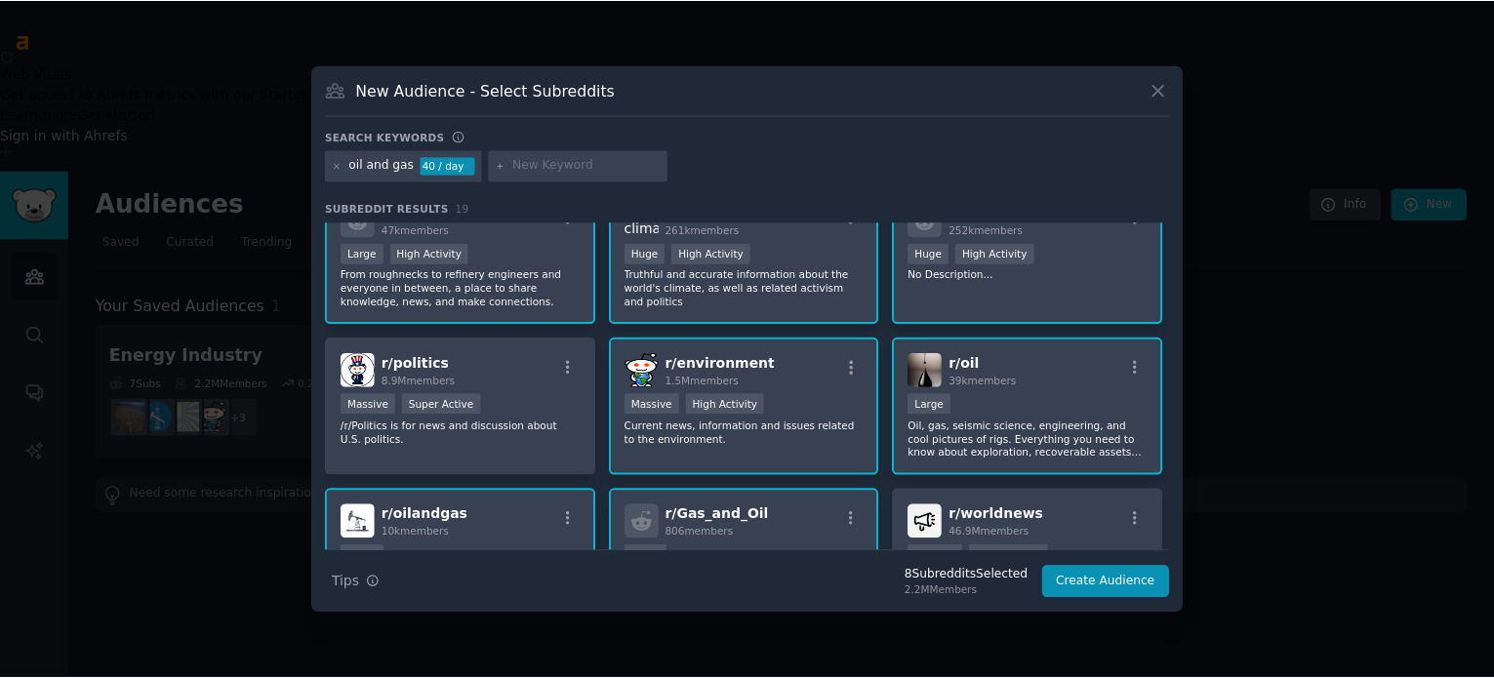
scroll to position [0, 0]
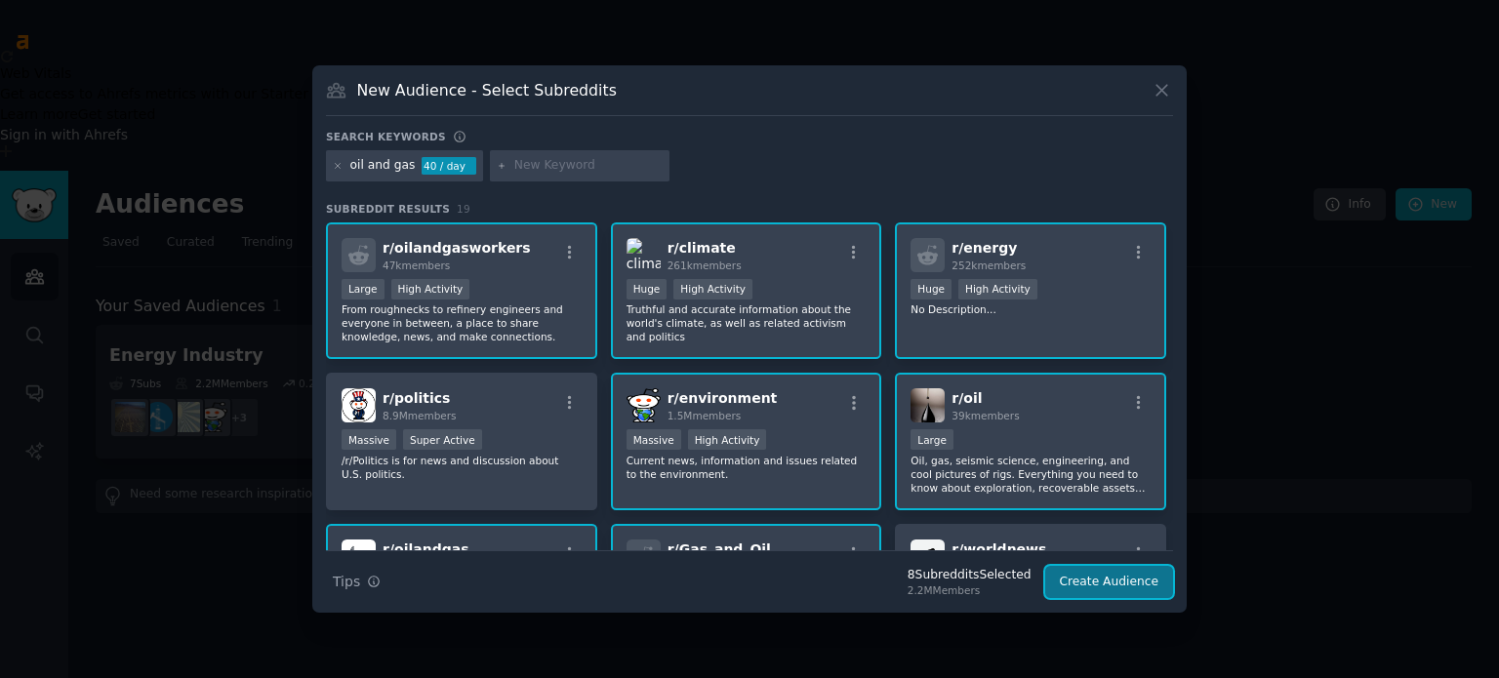
click at [1111, 589] on button "Create Audience" at bounding box center [1109, 582] width 129 height 33
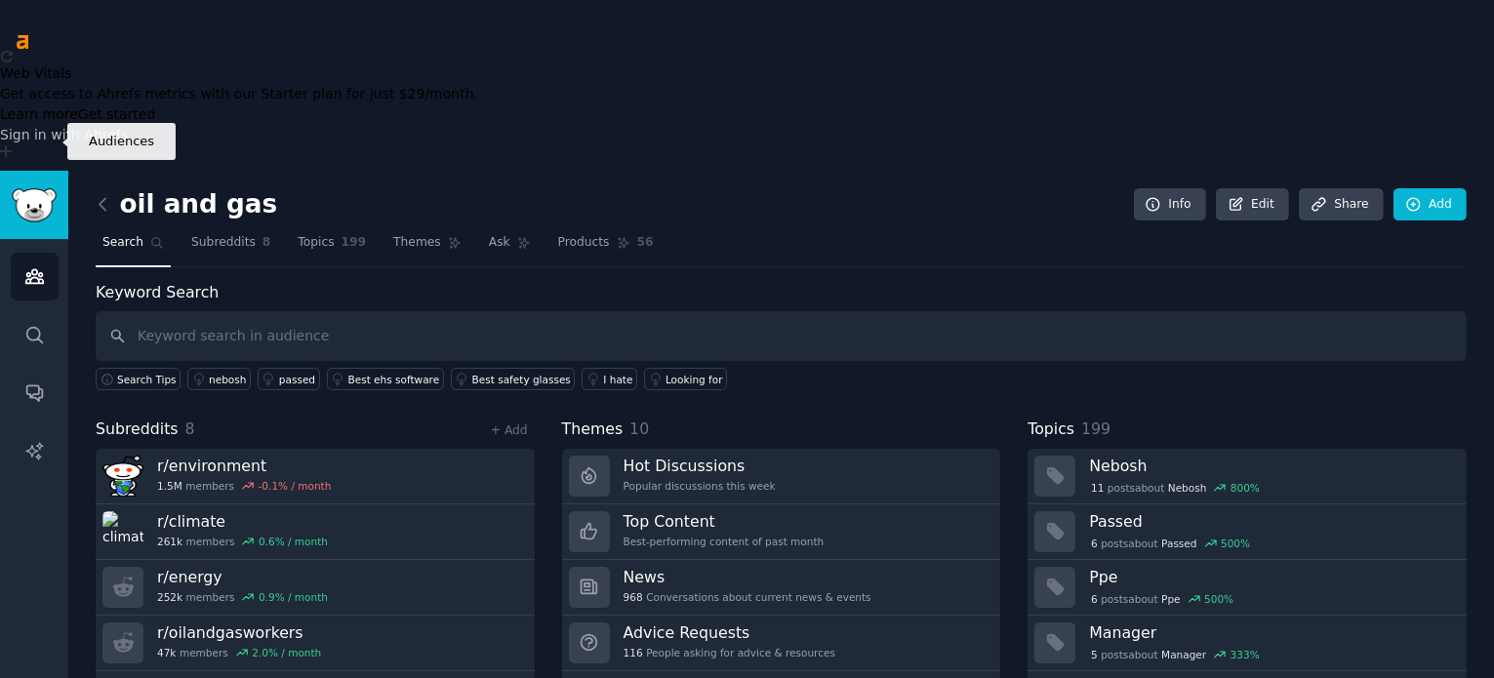
click at [32, 266] on icon "Sidebar" at bounding box center [34, 276] width 20 height 20
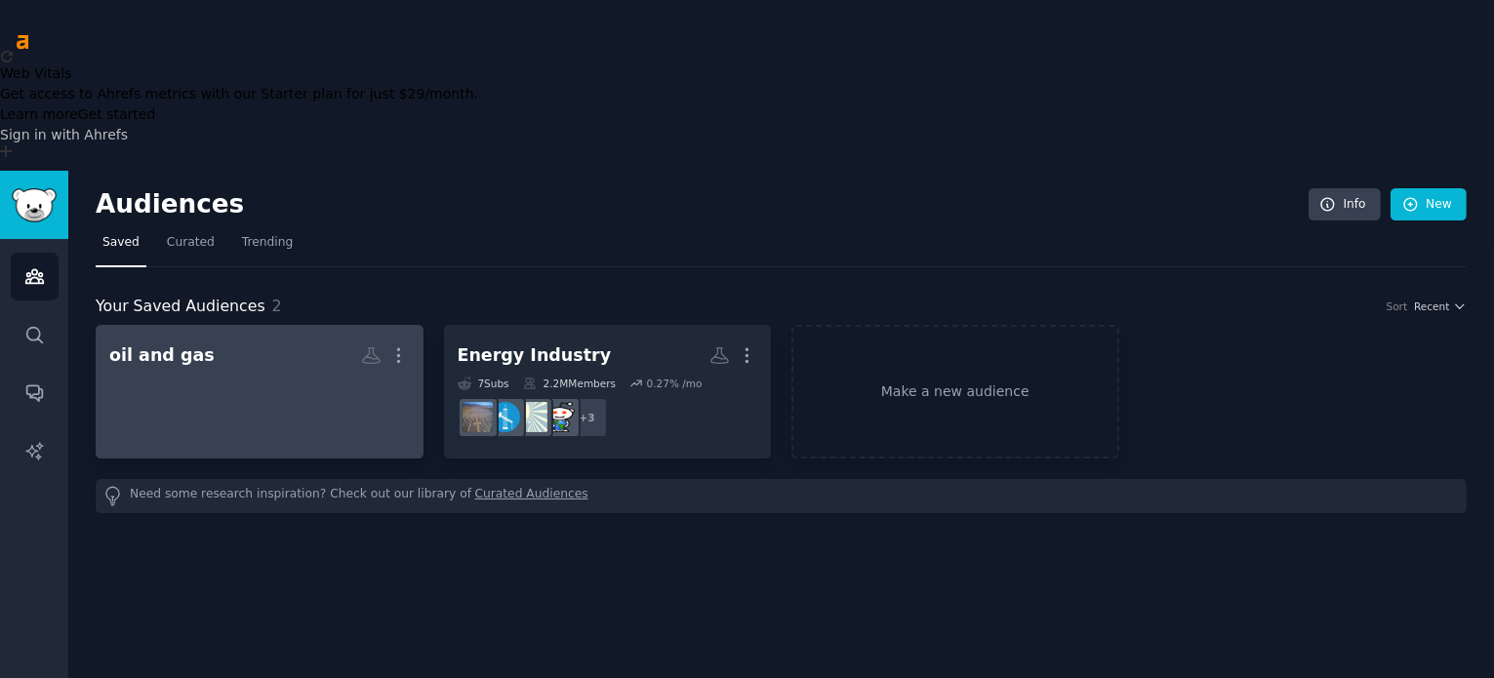
click at [279, 373] on div at bounding box center [259, 407] width 301 height 68
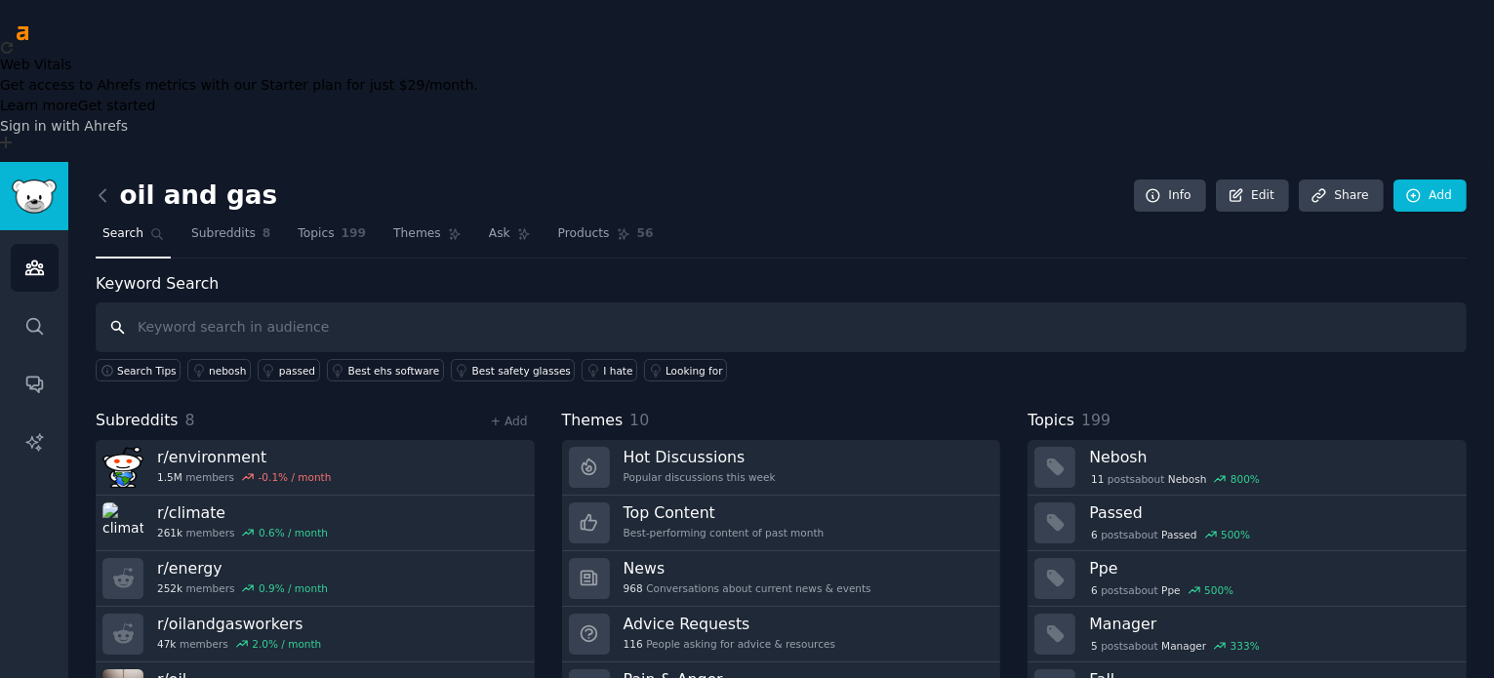
scroll to position [35, 0]
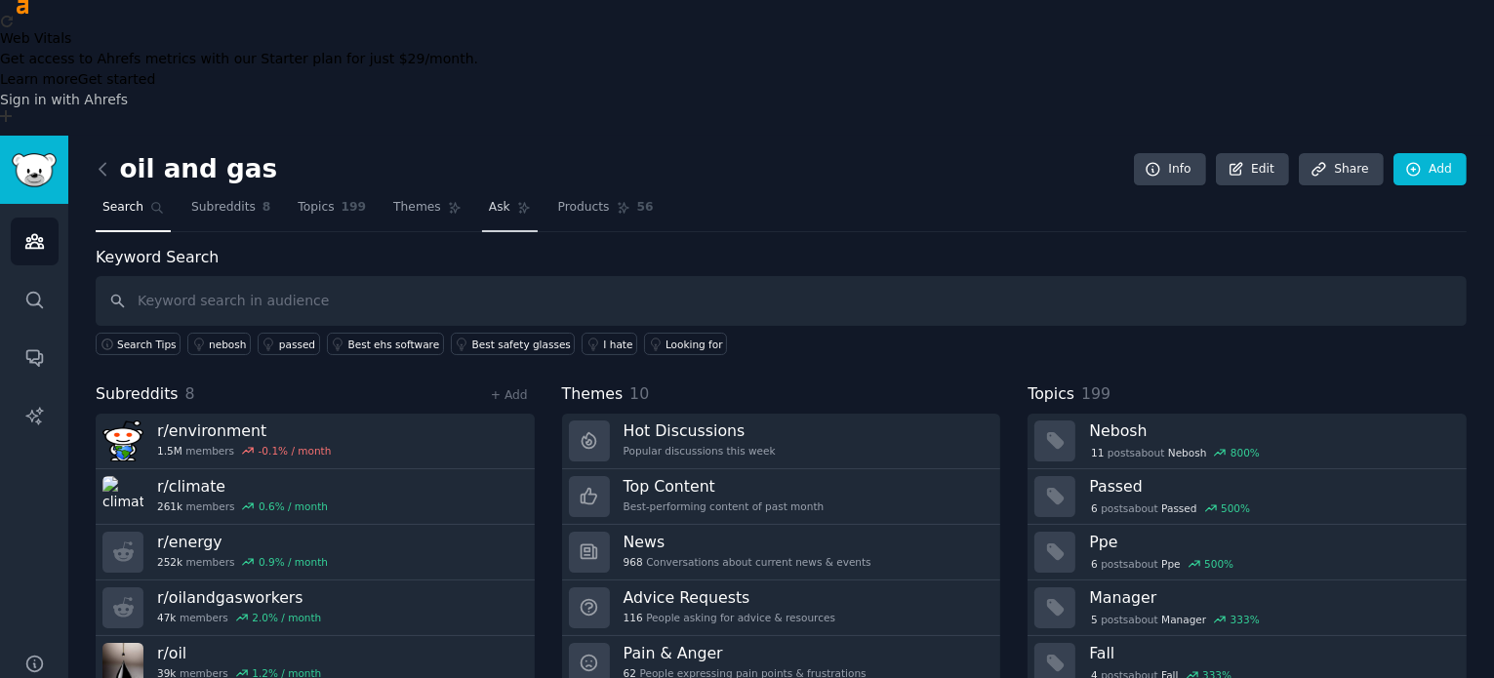
click at [489, 199] on span "Ask" at bounding box center [499, 208] width 21 height 18
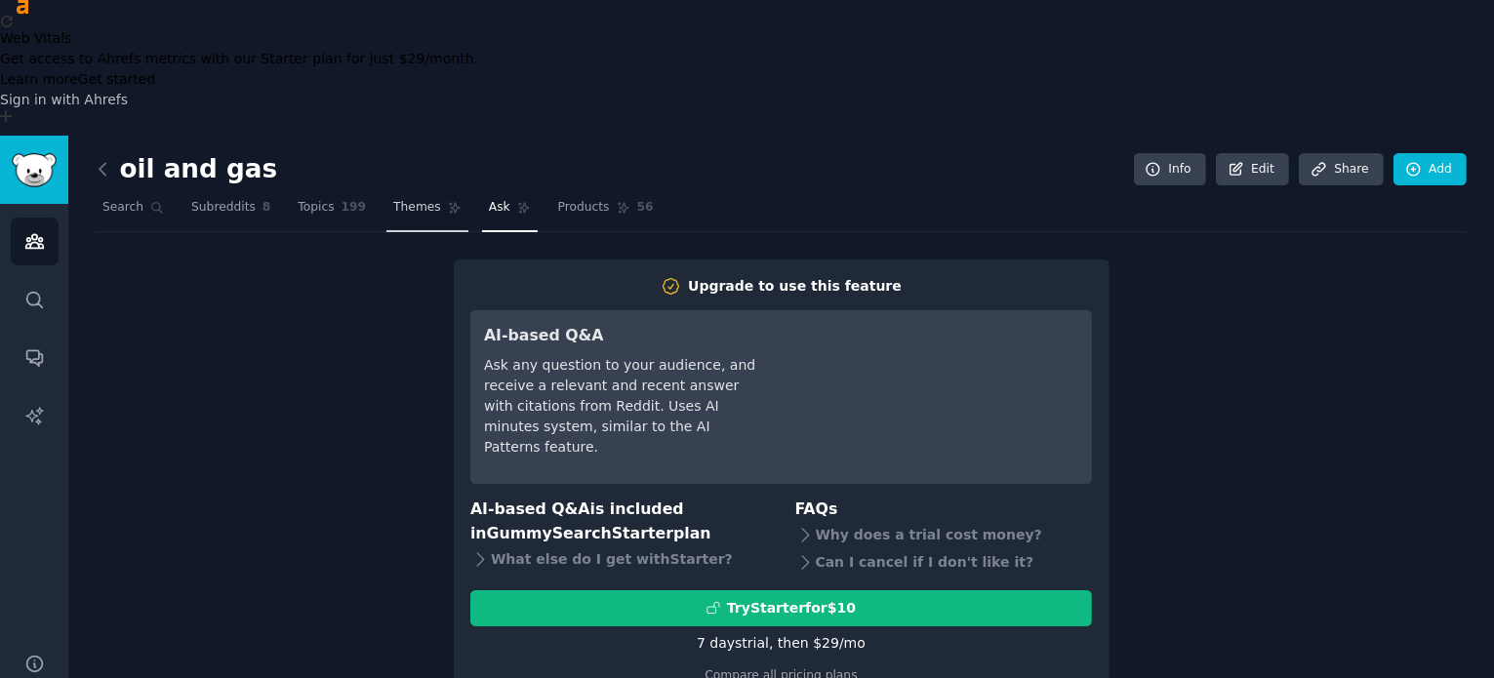
click at [393, 199] on span "Themes" at bounding box center [417, 208] width 48 height 18
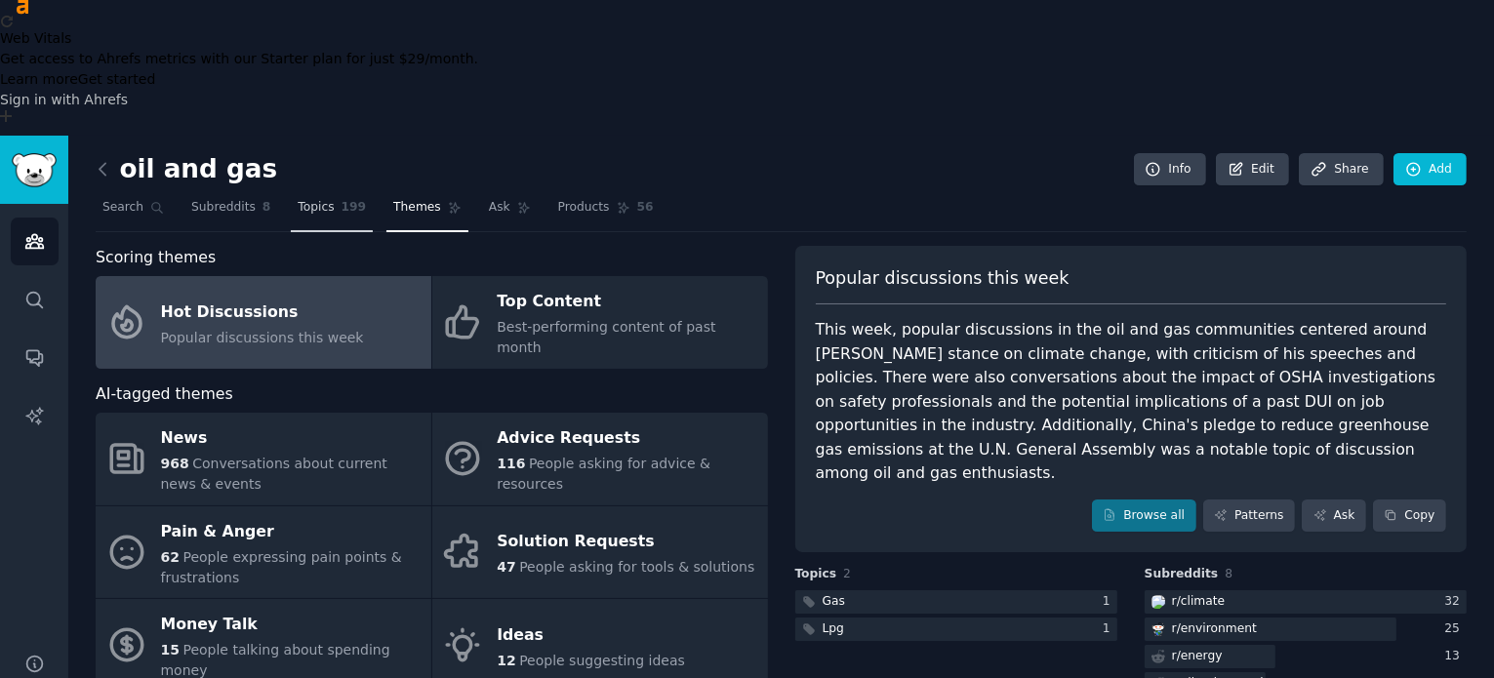
click at [314, 192] on link "Topics 199" at bounding box center [332, 212] width 82 height 40
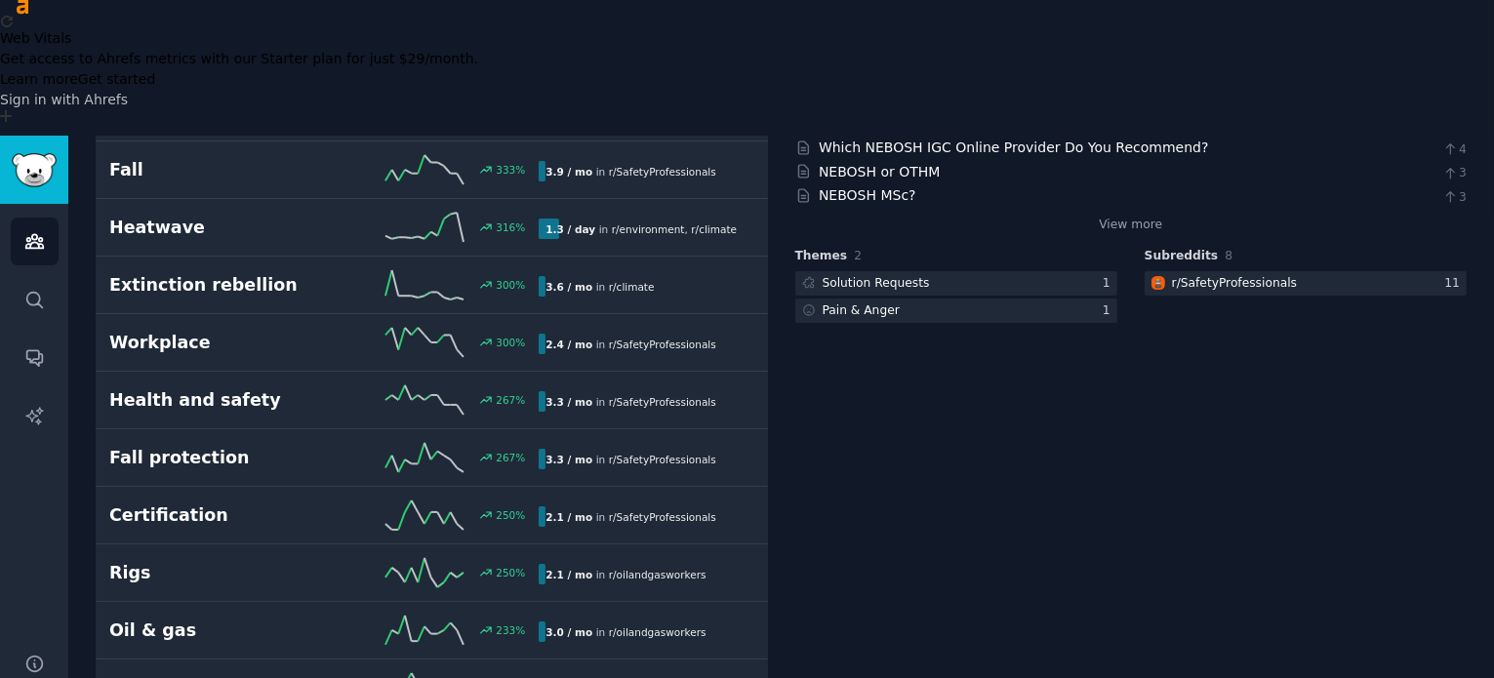
scroll to position [441, 0]
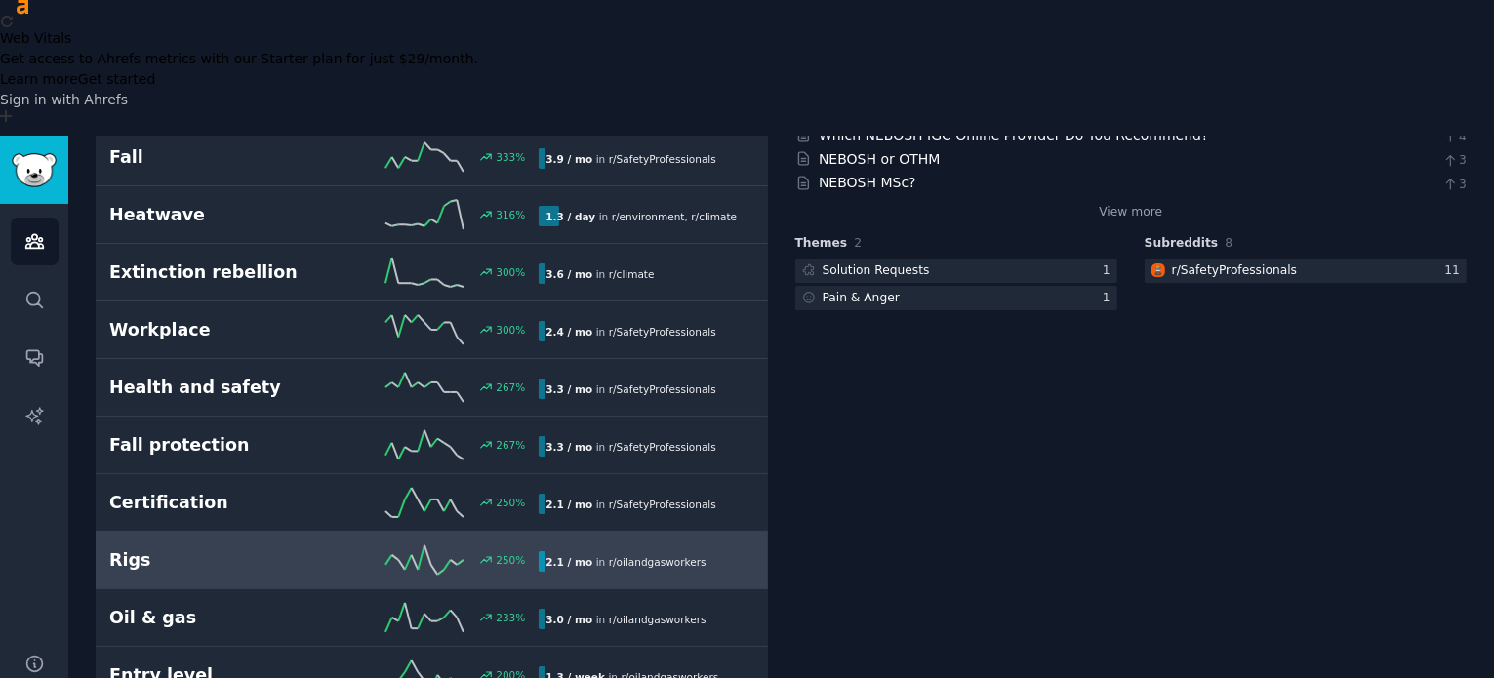
click at [185, 546] on div "Rigs 250 % 2.1 / mo in r/ oilandgasworkers" at bounding box center [431, 560] width 645 height 29
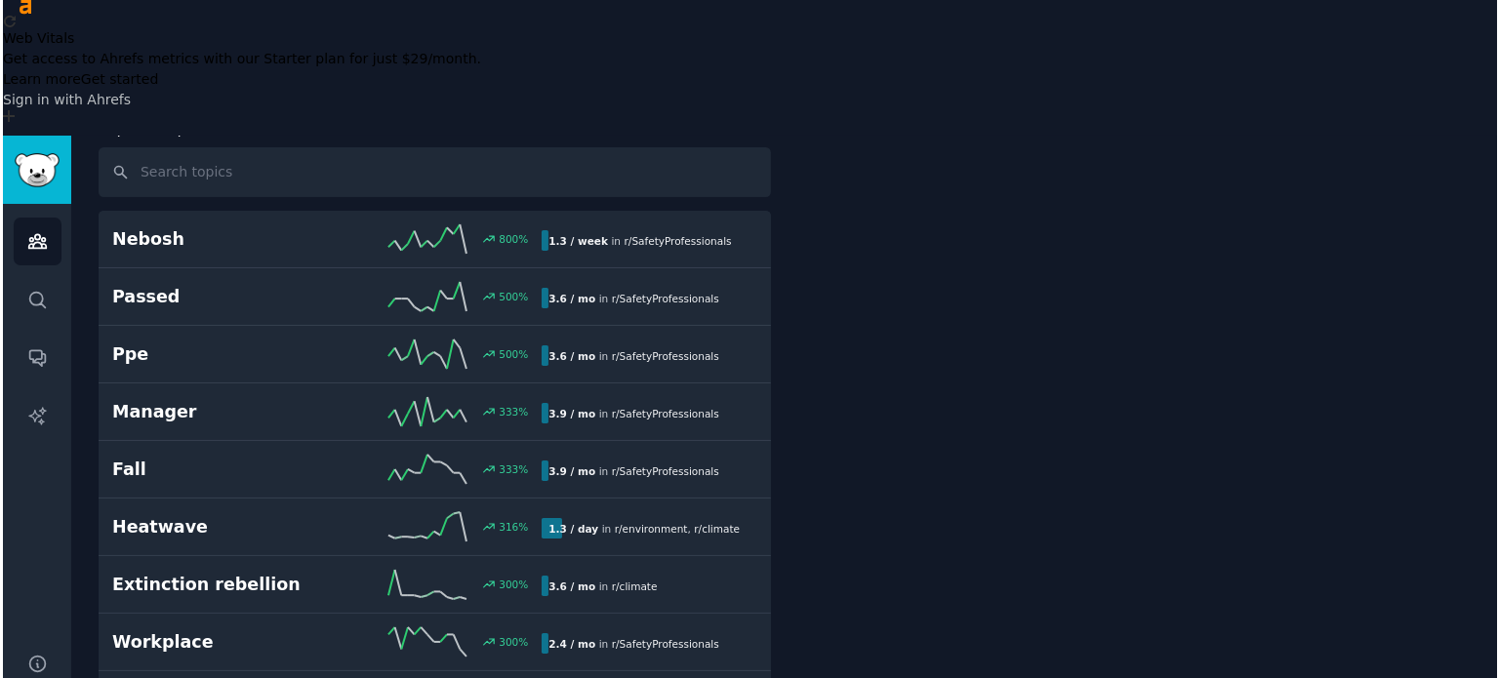
scroll to position [108, 0]
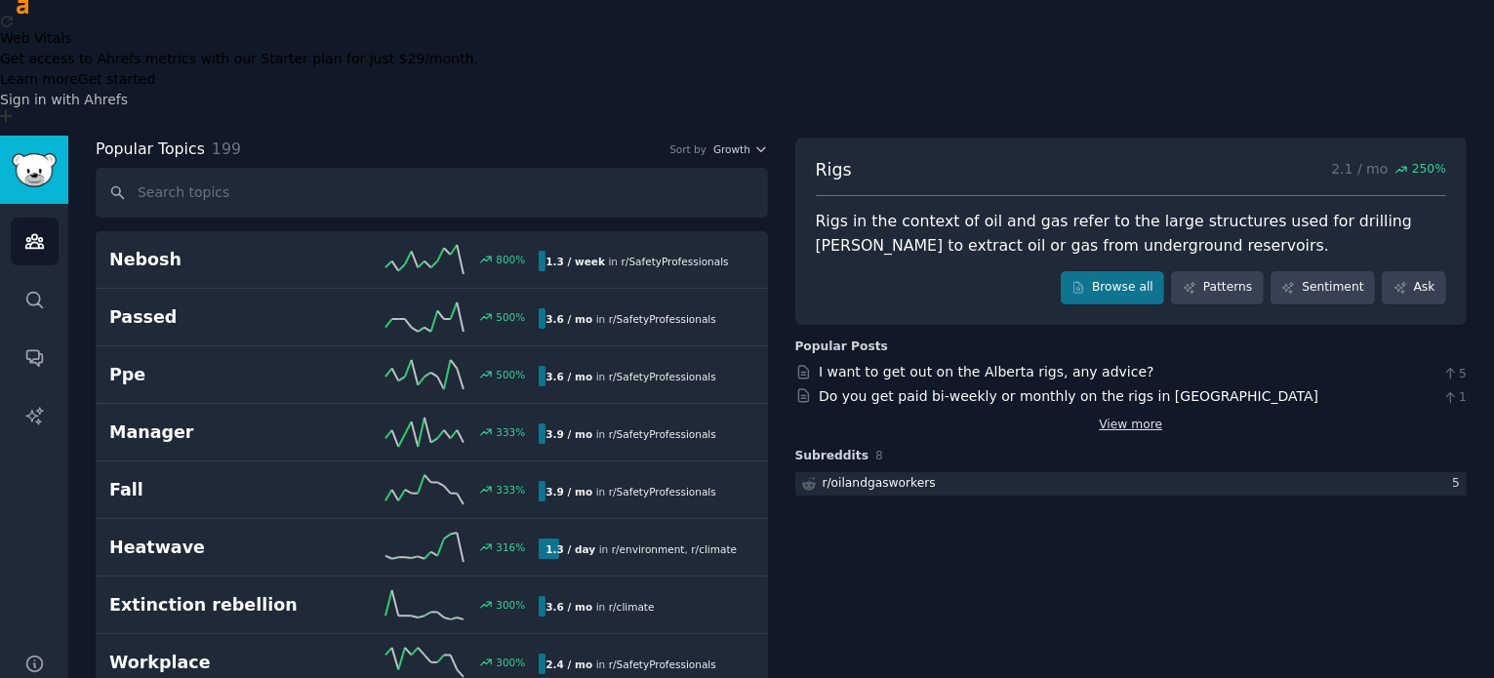
click at [1134, 417] on link "View more" at bounding box center [1130, 426] width 63 height 18
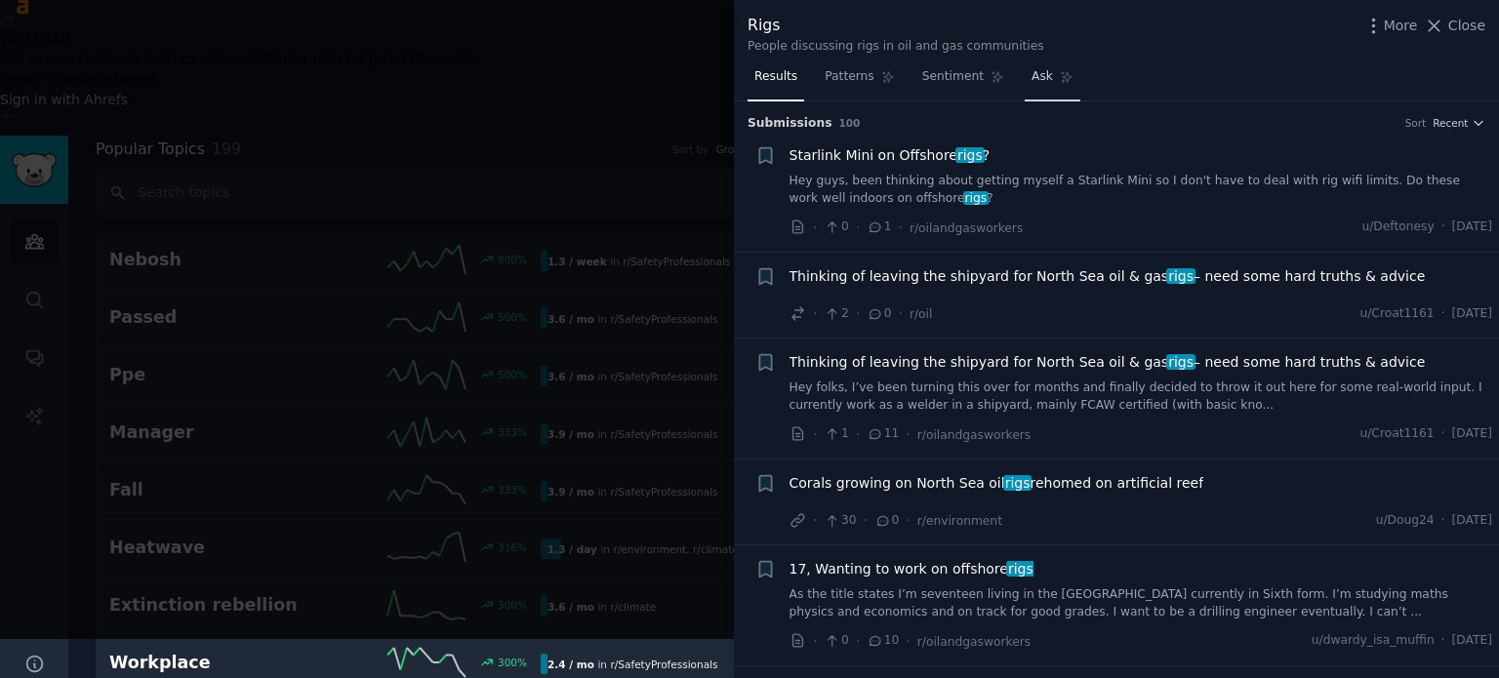
click at [1025, 77] on link "Ask" at bounding box center [1053, 81] width 56 height 40
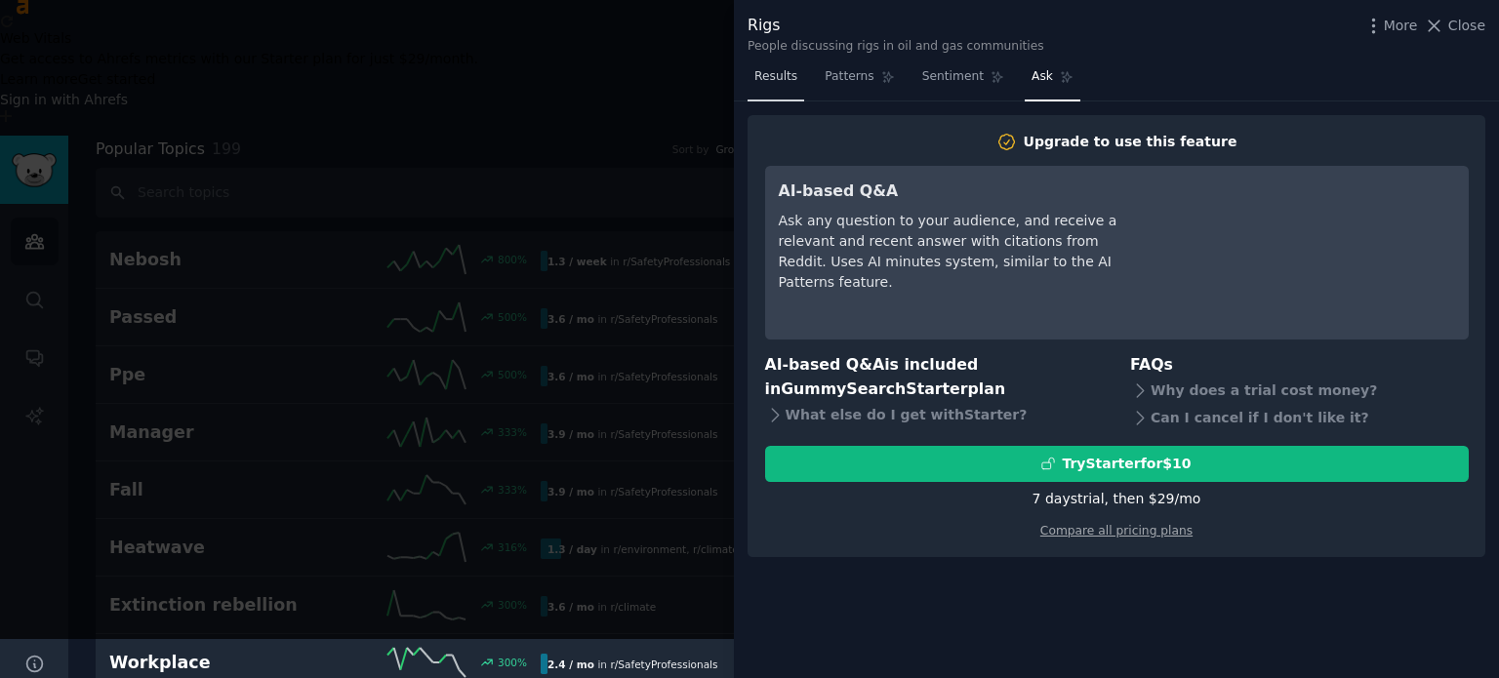
click at [776, 90] on link "Results" at bounding box center [776, 81] width 57 height 40
click at [765, 93] on link "Results" at bounding box center [776, 81] width 57 height 40
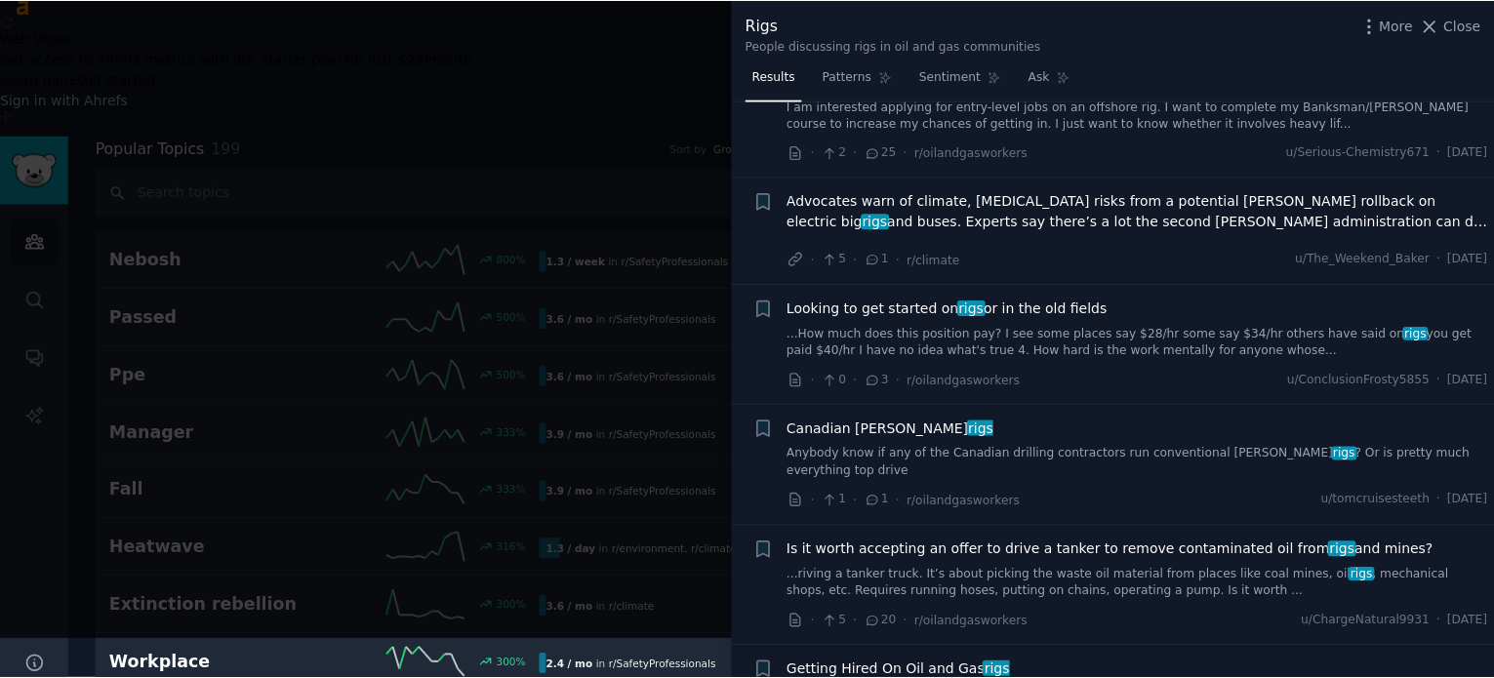
scroll to position [4092, 0]
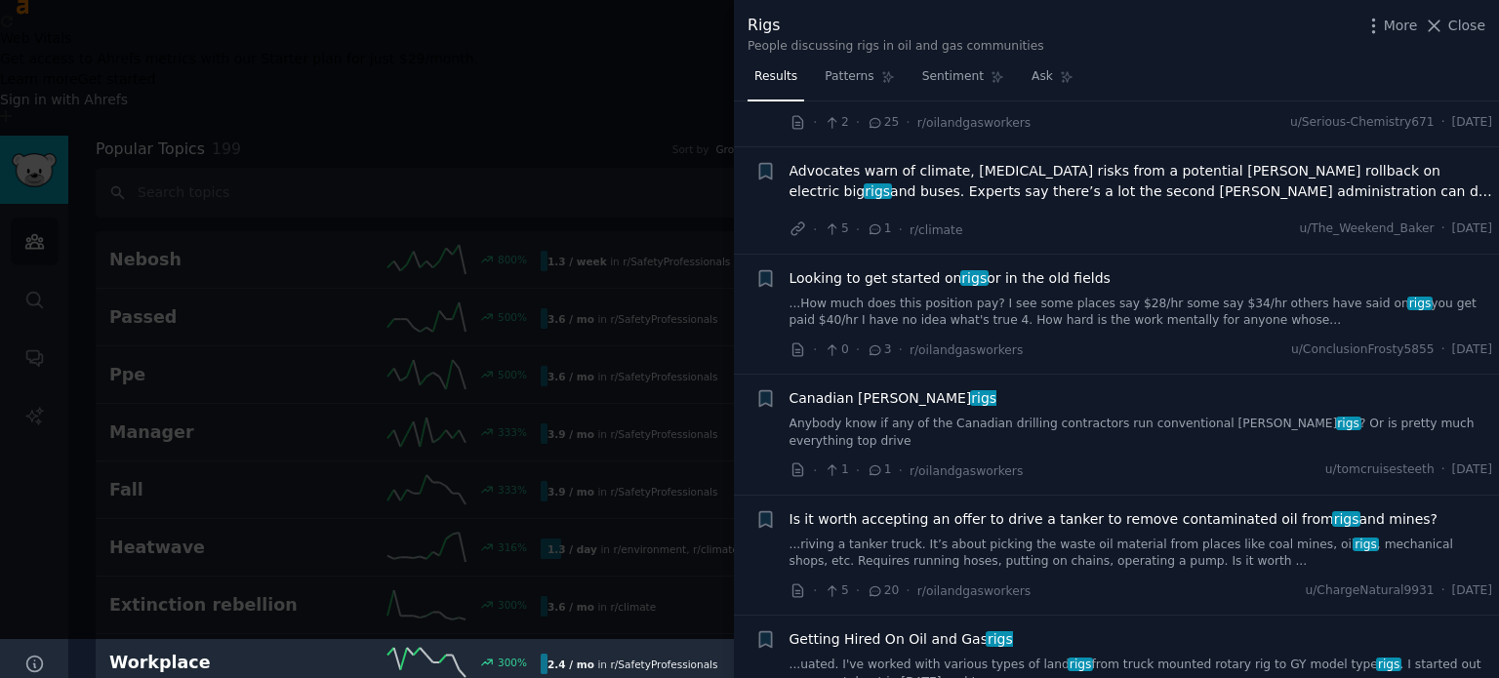
click at [605, 16] on div at bounding box center [749, 319] width 1499 height 639
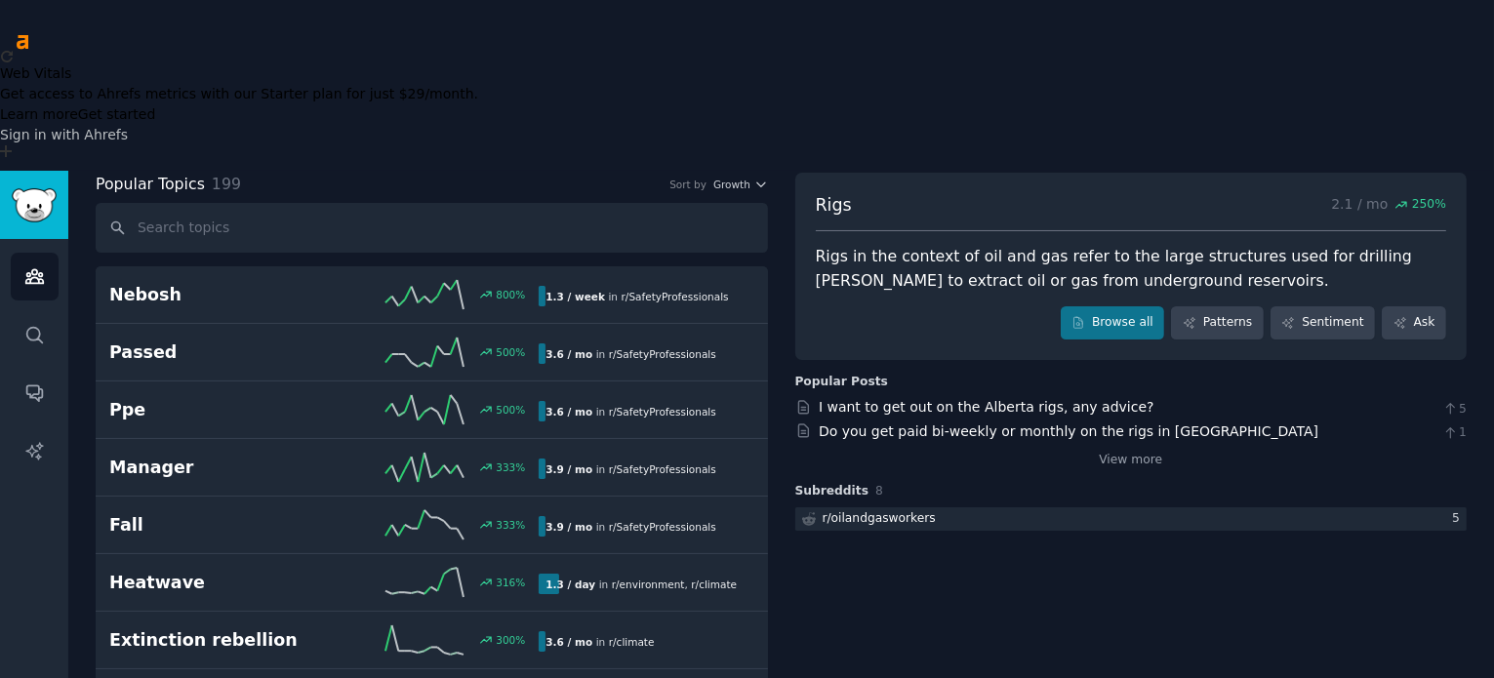
drag, startPoint x: 1493, startPoint y: 50, endPoint x: 1494, endPoint y: 69, distance: 19.5
click at [1493, 69] on html "Web Vitals Get access to Ahrefs metrics with our Starter plan for just $29/mont…" at bounding box center [747, 339] width 1494 height 678
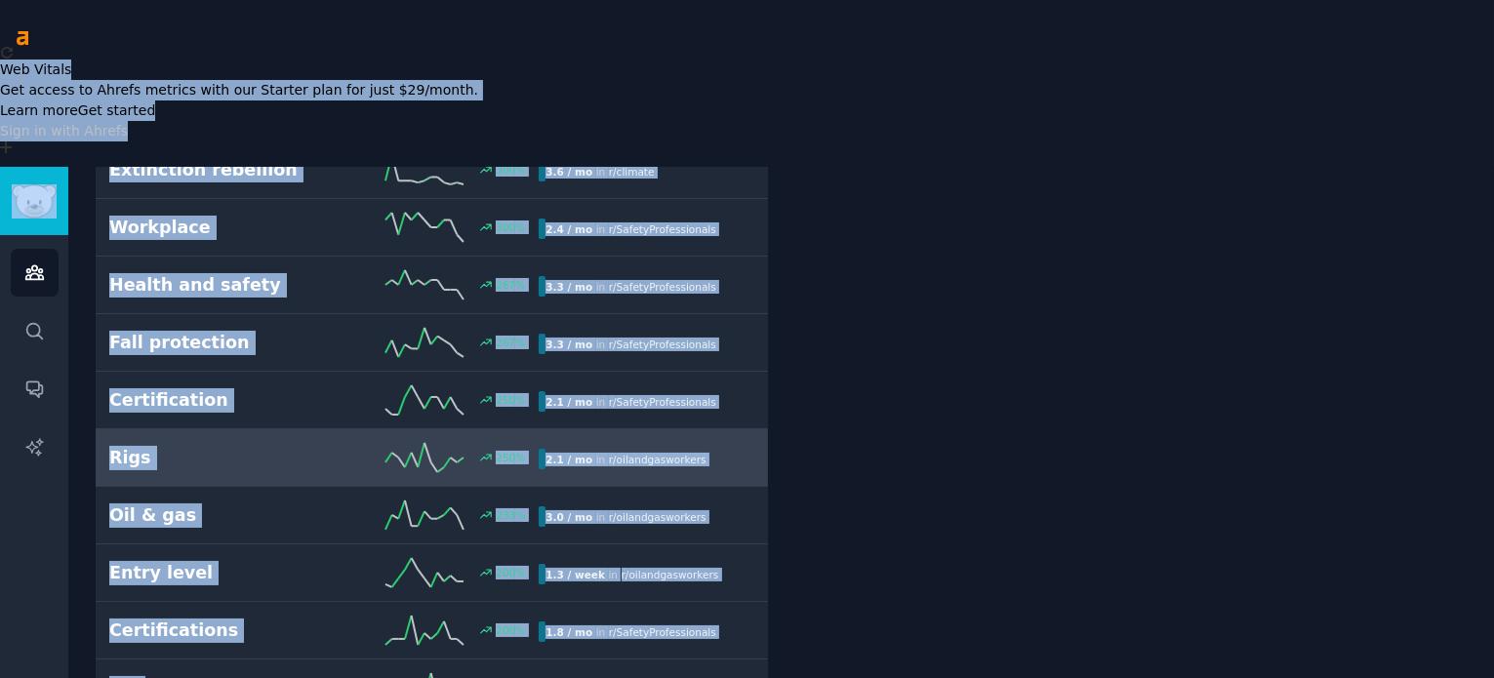
scroll to position [655, 0]
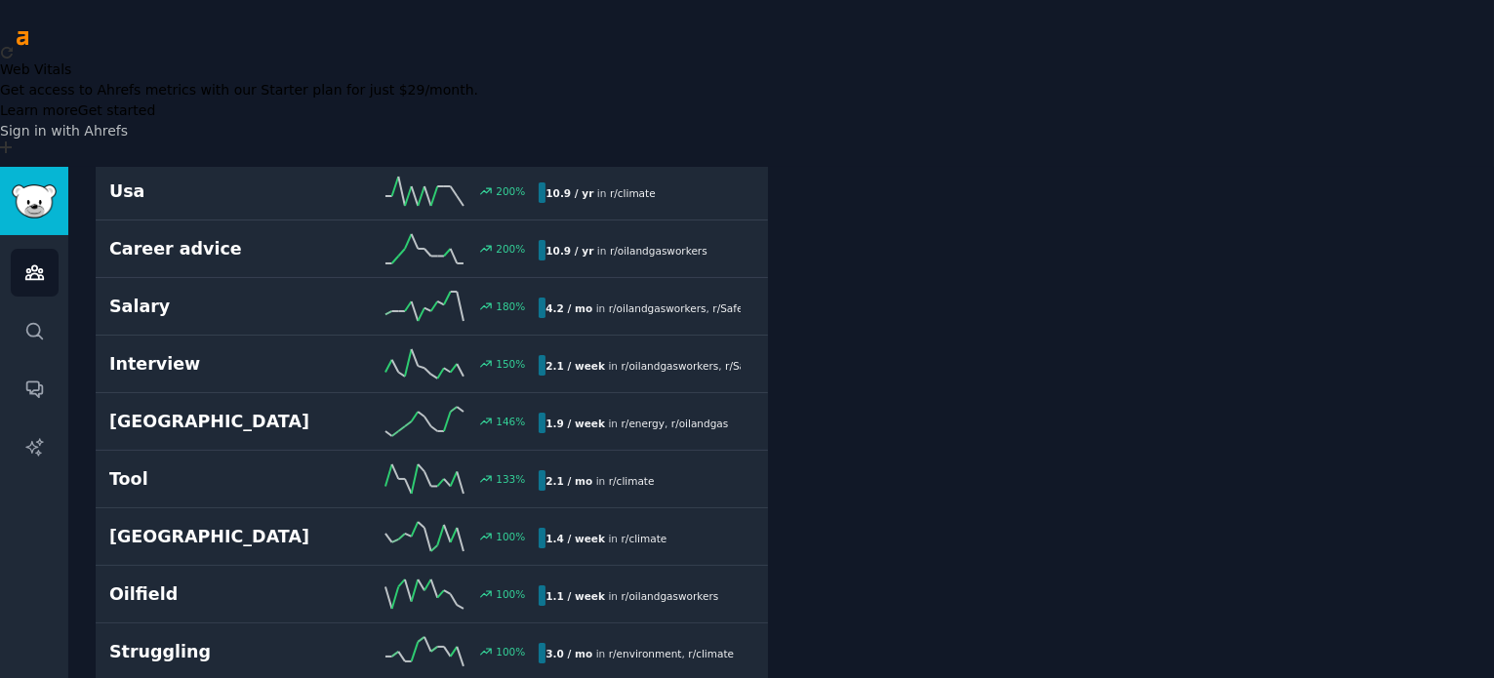
scroll to position [1271, 0]
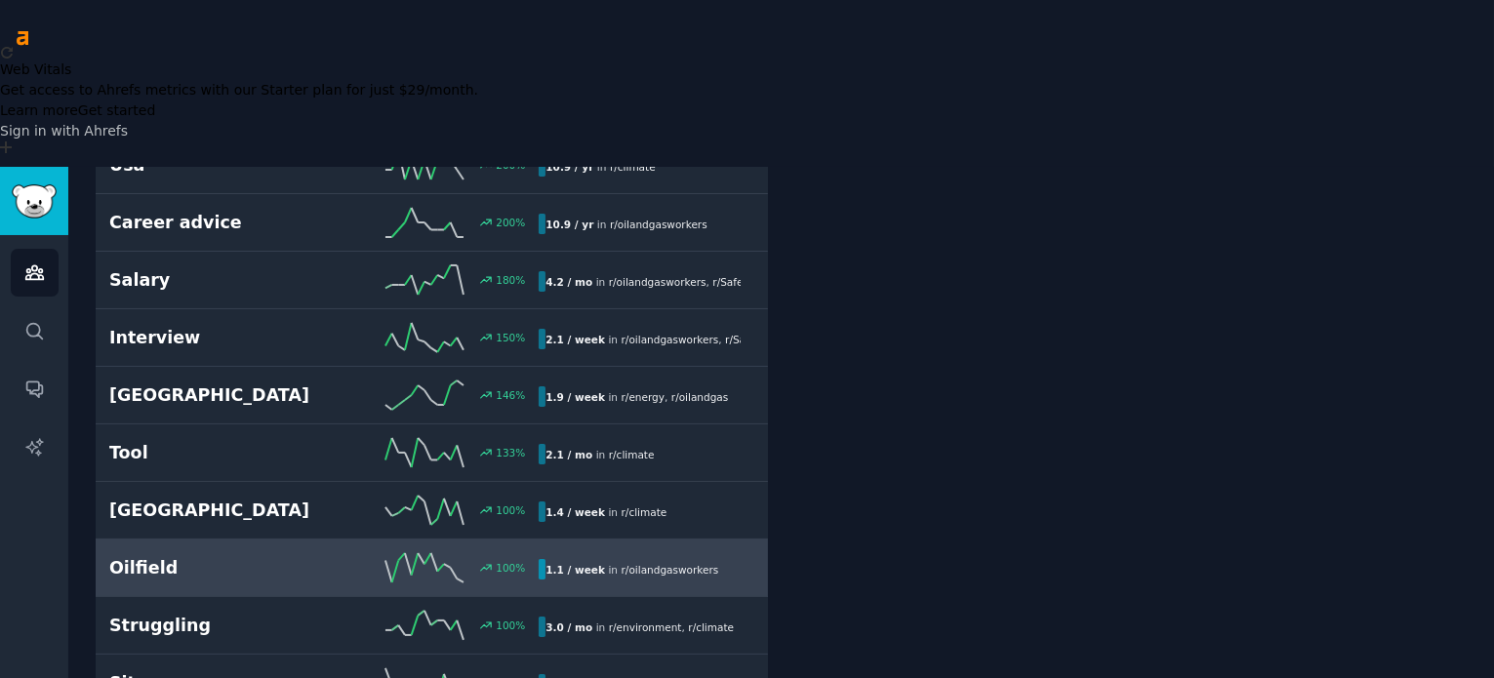
click at [130, 556] on h2 "Oilfield" at bounding box center [216, 568] width 215 height 24
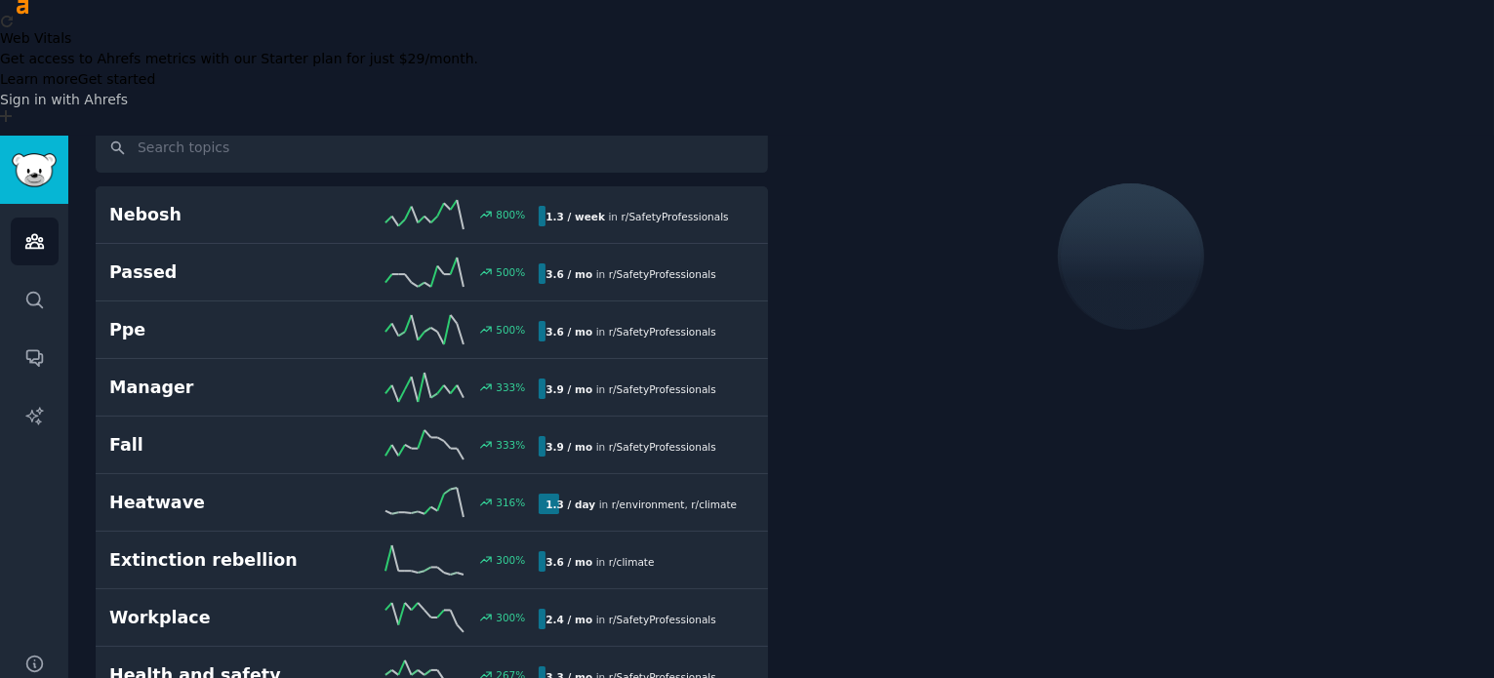
scroll to position [108, 0]
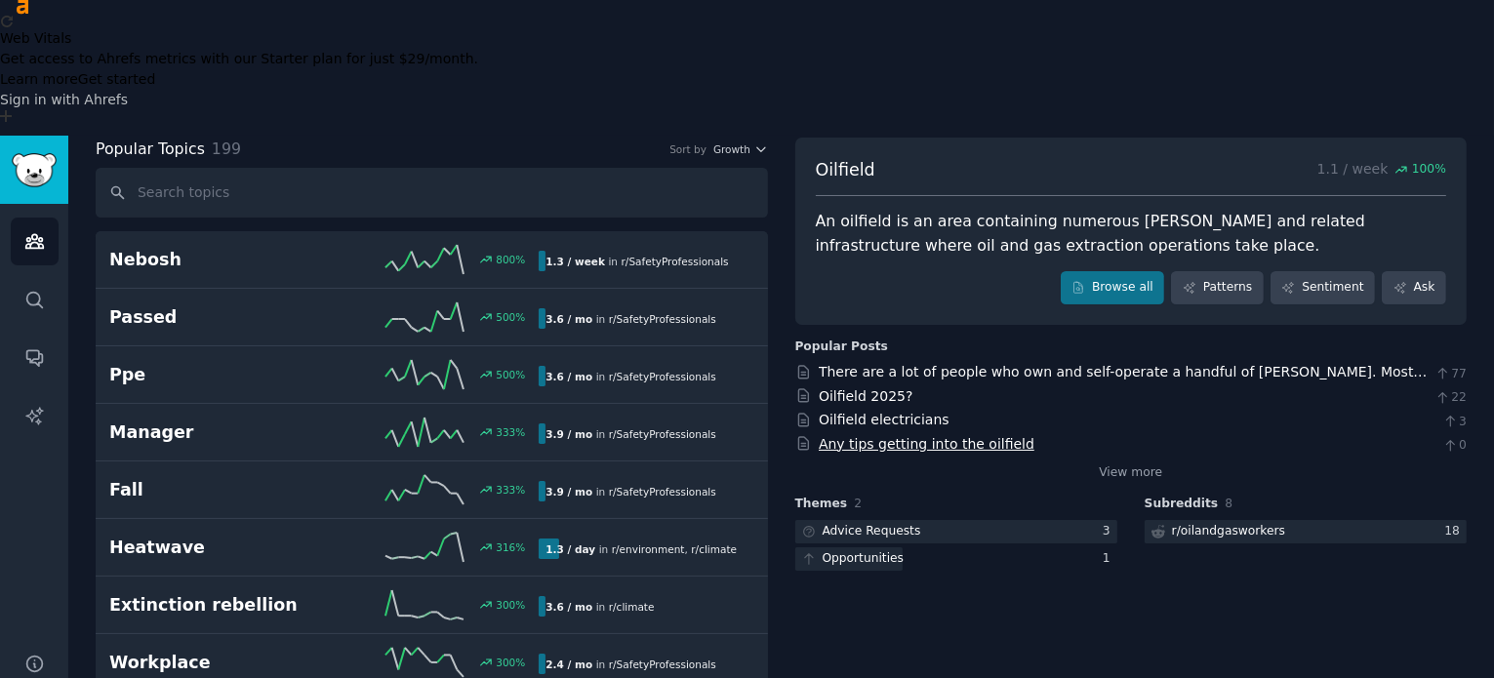
click at [868, 436] on link "Any tips getting into the oilfield" at bounding box center [927, 444] width 216 height 16
click at [865, 388] on link "Oilfield 2025?" at bounding box center [866, 396] width 95 height 16
